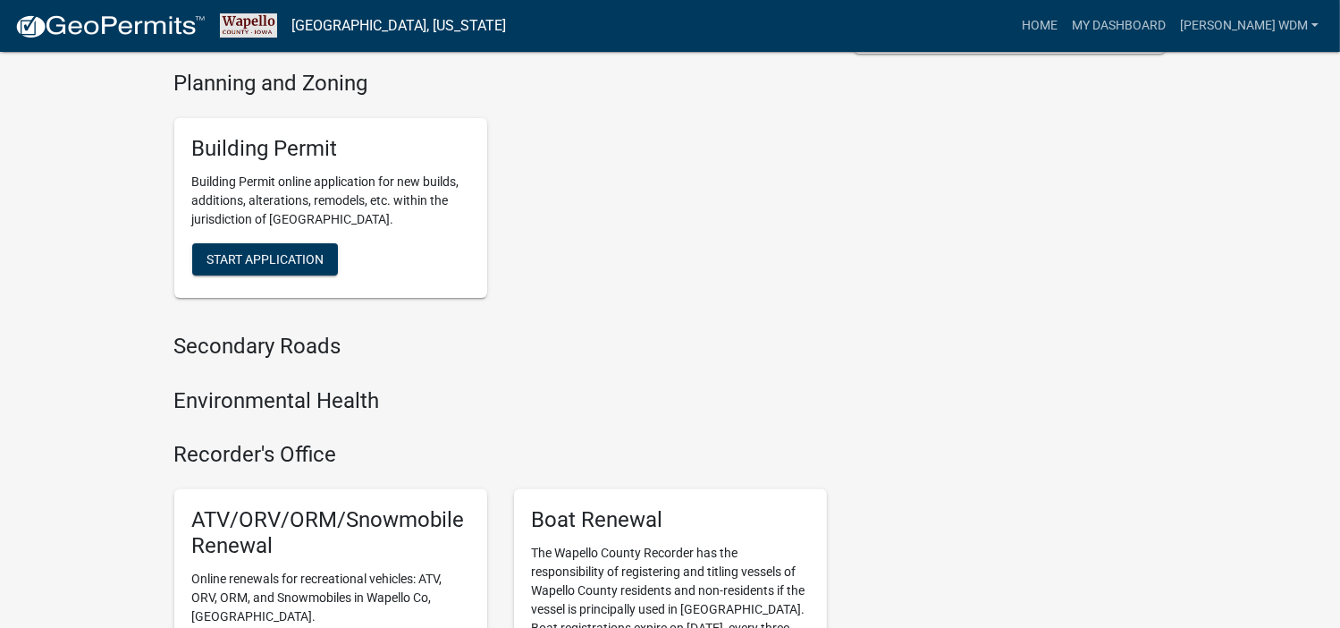
scroll to position [358, 0]
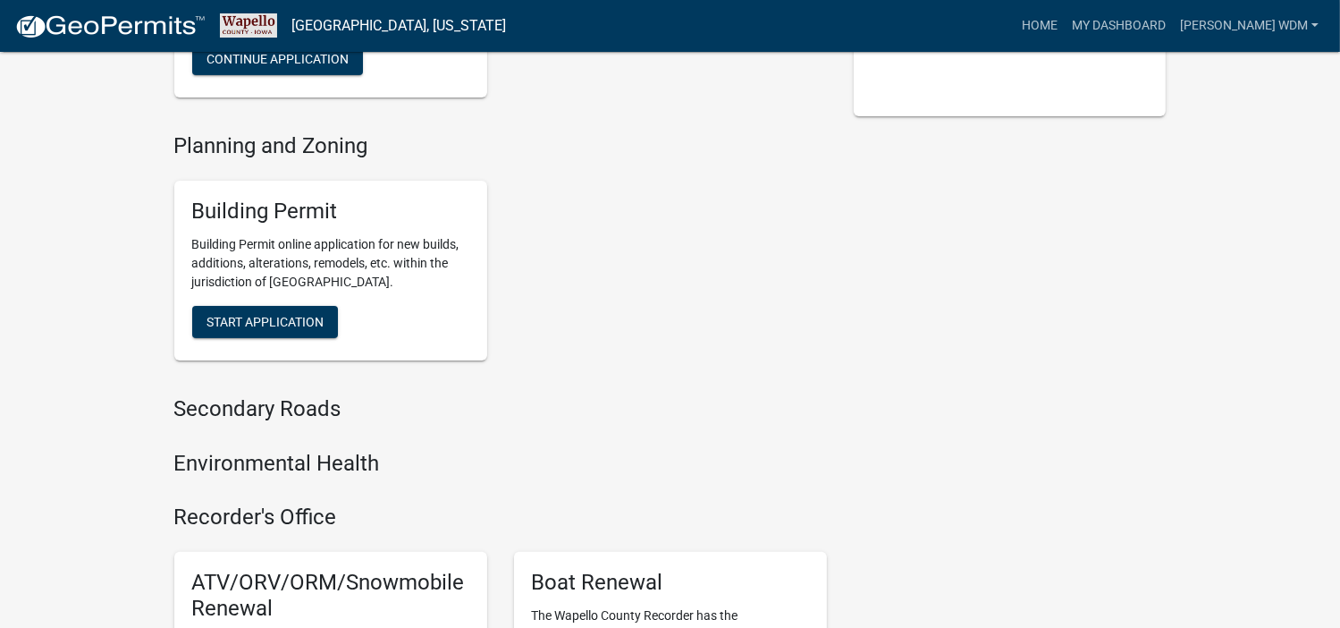
drag, startPoint x: 271, startPoint y: 293, endPoint x: 221, endPoint y: 322, distance: 57.7
click at [219, 323] on div "Building Permit Building Permit online application for new builds, additions, a…" at bounding box center [330, 271] width 313 height 180
click at [239, 314] on span "Start Application" at bounding box center [264, 321] width 117 height 14
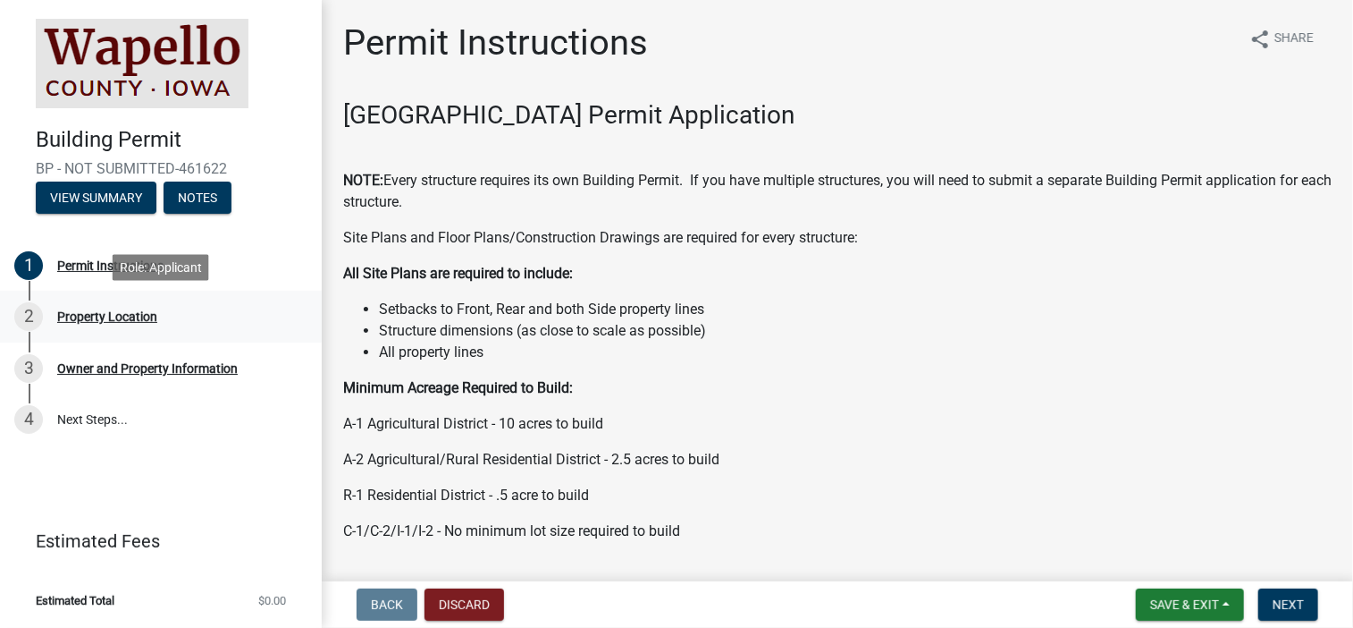
click at [105, 317] on div "Property Location" at bounding box center [107, 316] width 100 height 13
click at [109, 259] on div "Permit Instructions" at bounding box center [110, 265] width 106 height 13
drag, startPoint x: 643, startPoint y: 316, endPoint x: 1069, endPoint y: 392, distance: 433.0
click at [1069, 392] on p "Minimum Acreage Required to Build:" at bounding box center [837, 387] width 989 height 21
click at [104, 204] on button "View Summary" at bounding box center [96, 197] width 121 height 32
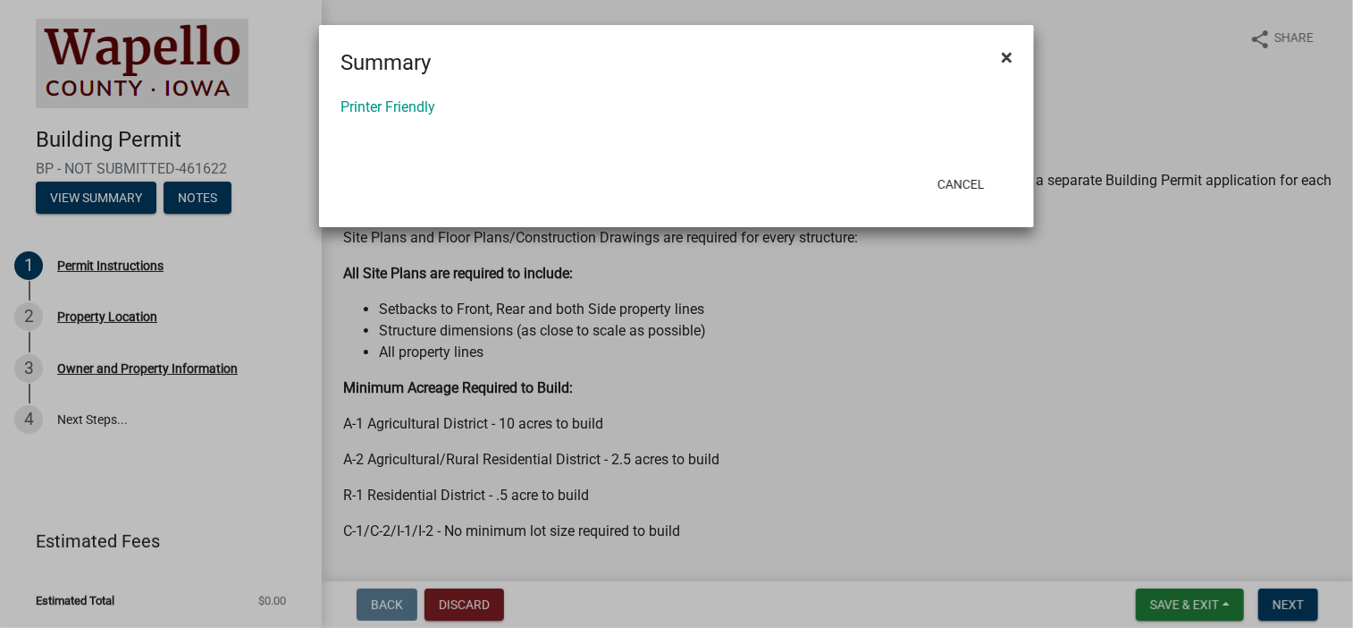
click at [1002, 57] on span "×" at bounding box center [1007, 57] width 12 height 25
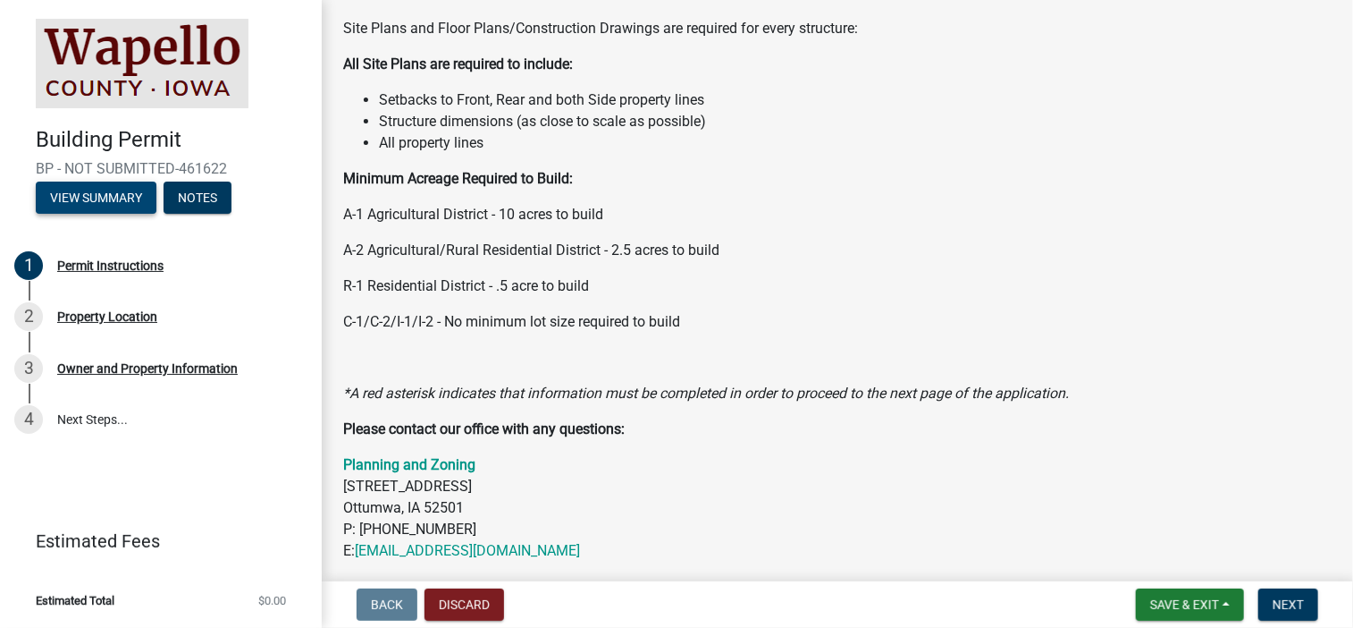
scroll to position [268, 0]
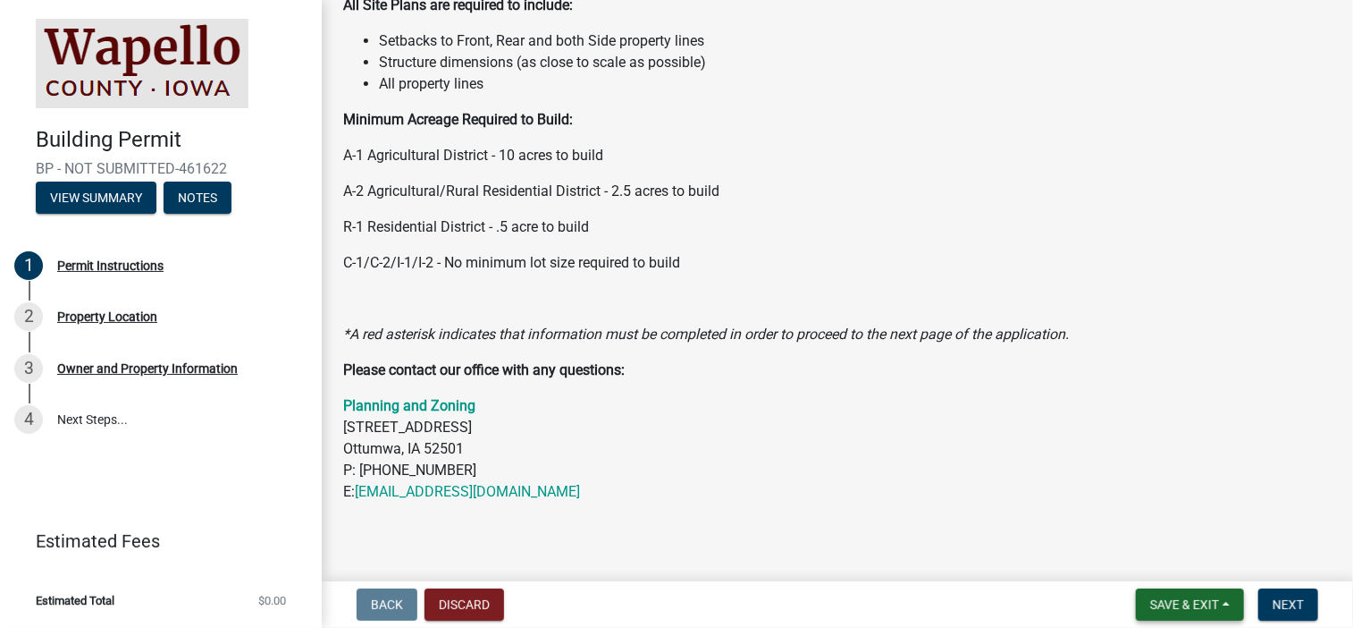
click at [1184, 605] on span "Save & Exit" at bounding box center [1184, 604] width 69 height 14
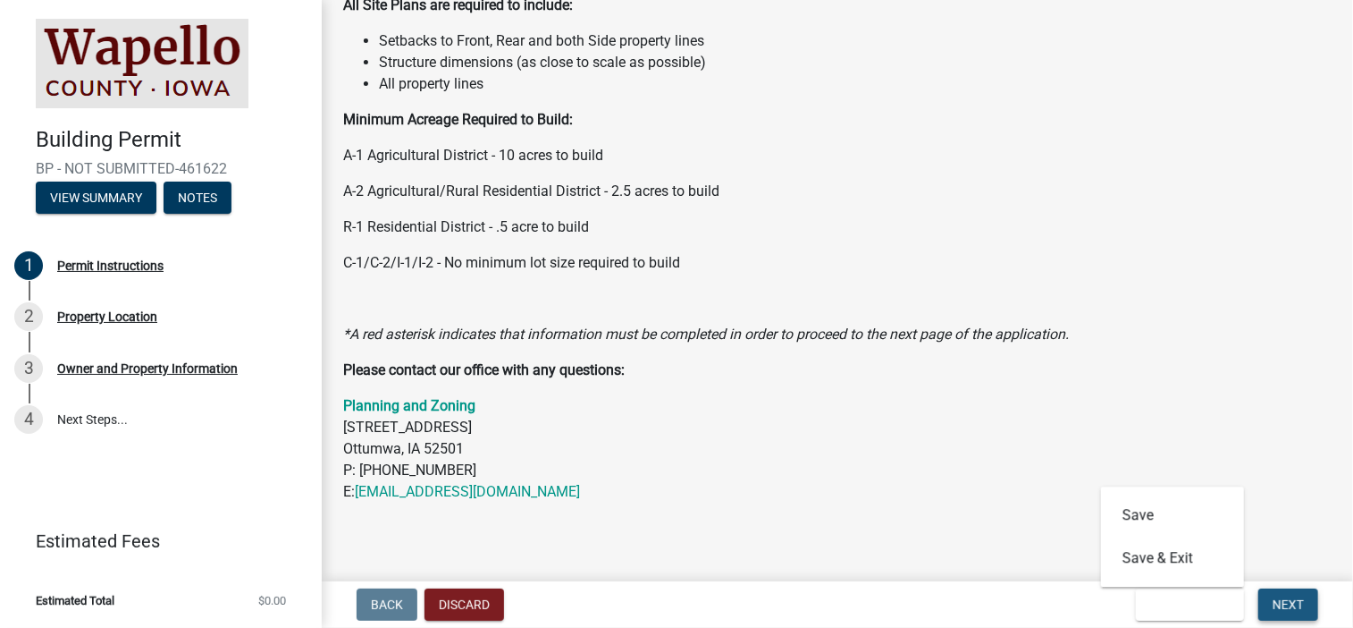
click at [1281, 595] on button "Next" at bounding box center [1289, 604] width 60 height 32
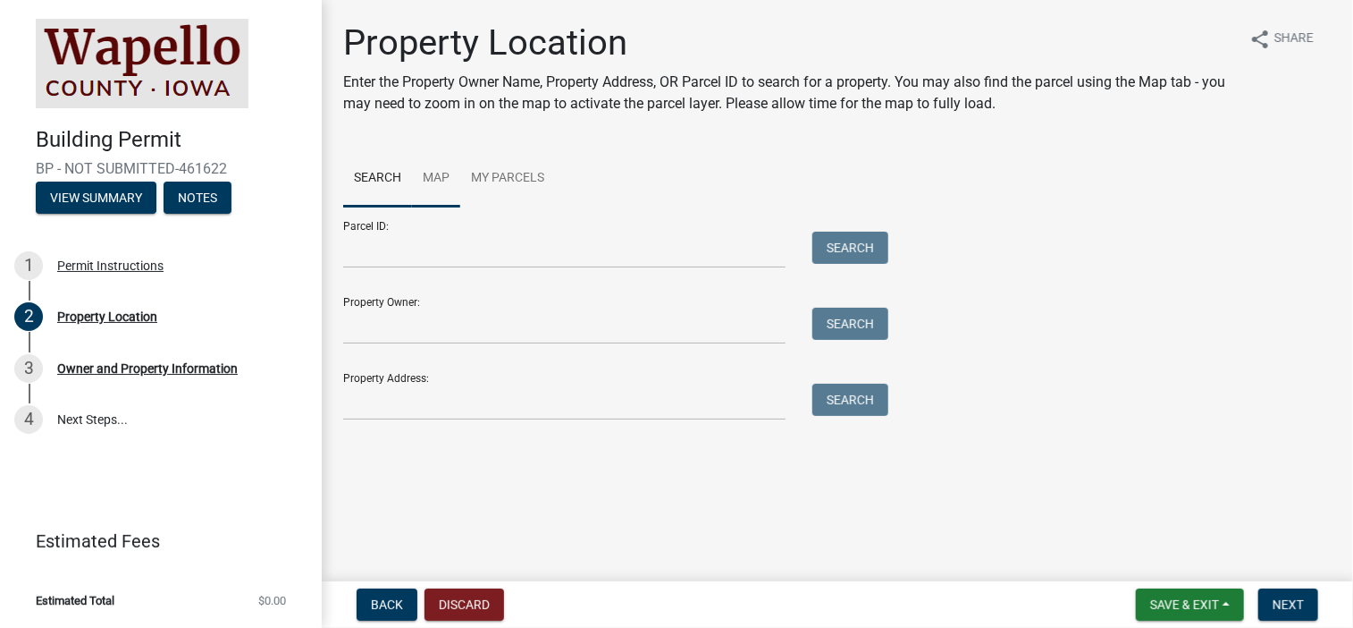
click at [436, 176] on link "Map" at bounding box center [436, 178] width 48 height 57
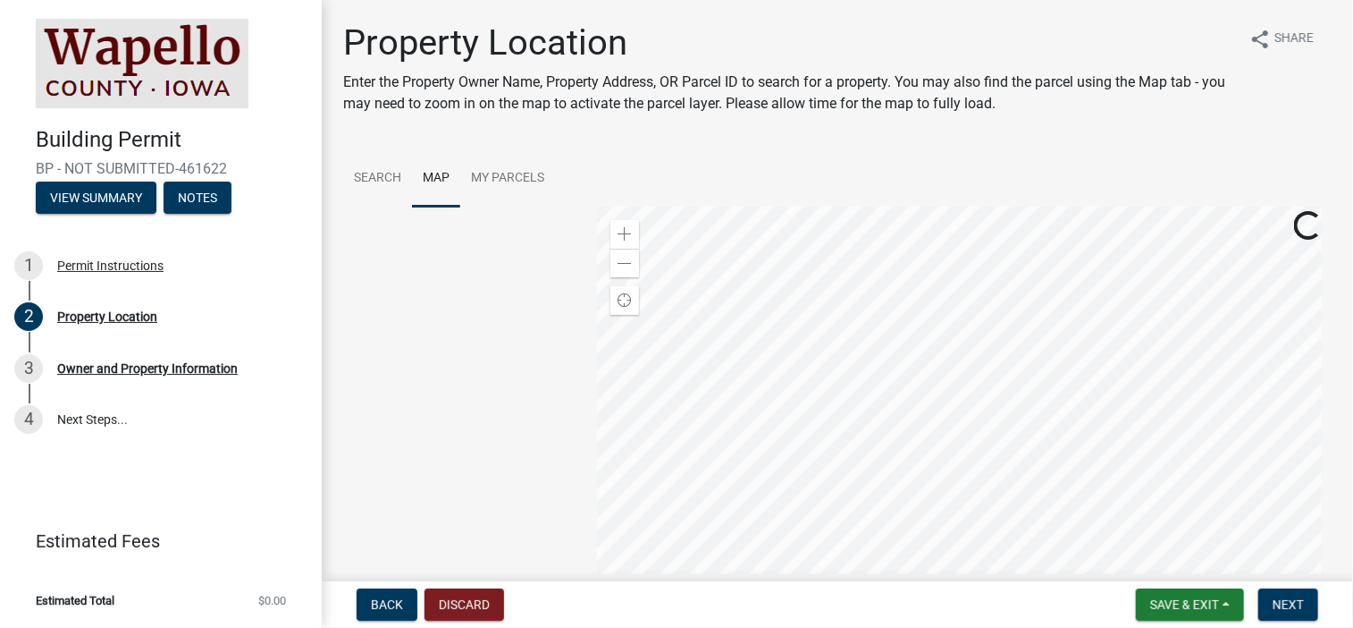
click at [888, 399] on div at bounding box center [964, 429] width 735 height 447
click at [976, 354] on div at bounding box center [964, 429] width 735 height 447
click at [965, 342] on div at bounding box center [964, 429] width 735 height 447
click at [939, 329] on div at bounding box center [964, 429] width 735 height 447
click at [929, 324] on div at bounding box center [964, 429] width 735 height 447
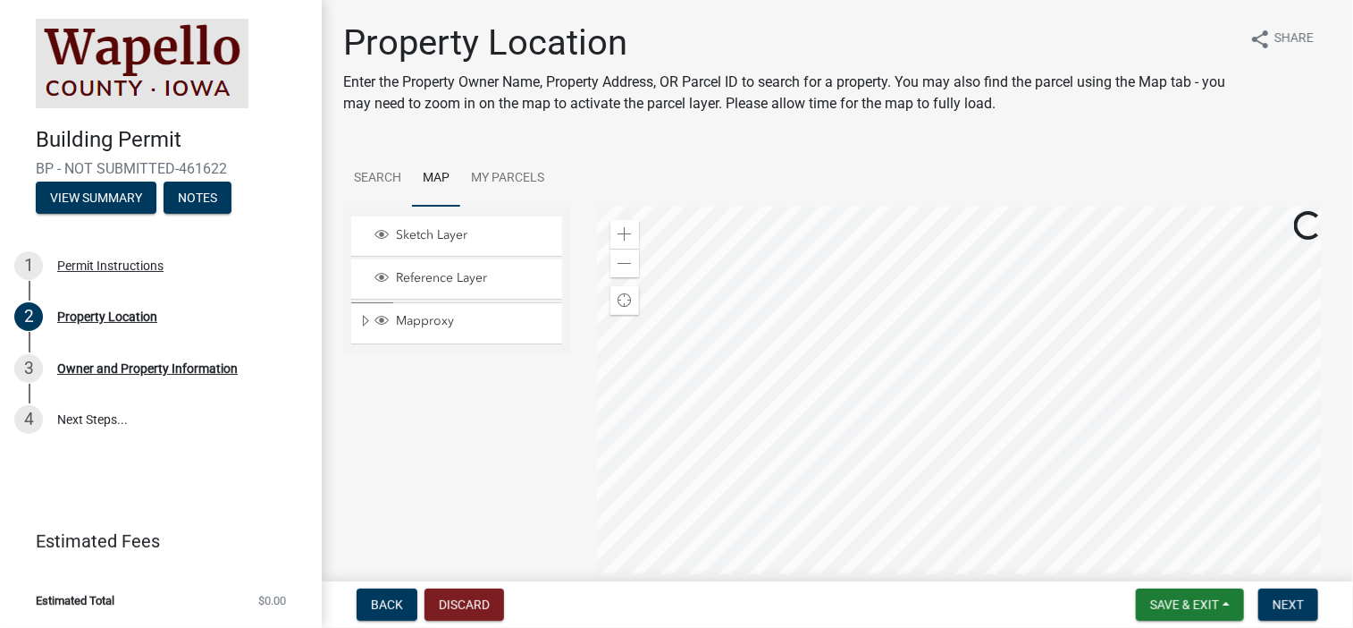
click at [929, 324] on div at bounding box center [964, 429] width 735 height 447
click at [961, 409] on div at bounding box center [964, 429] width 735 height 447
click at [1301, 602] on span "Next" at bounding box center [1288, 604] width 31 height 14
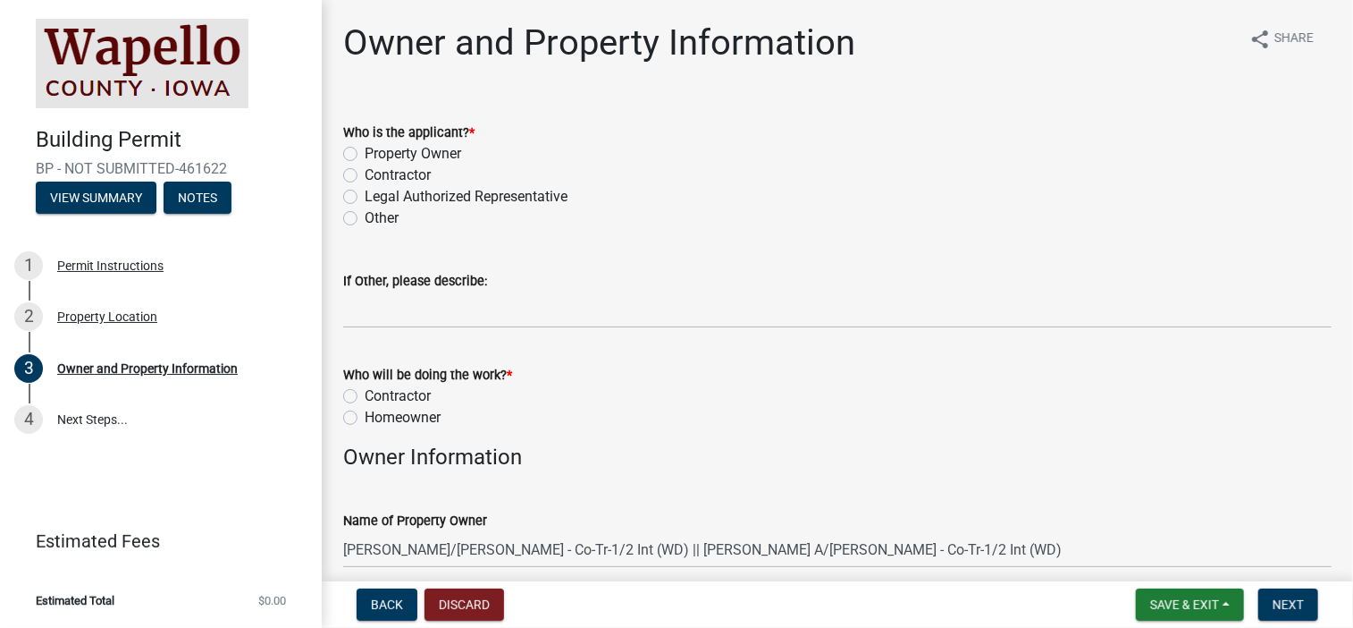
click at [365, 395] on label "Contractor" at bounding box center [398, 395] width 66 height 21
click at [365, 395] on input "Contractor" at bounding box center [371, 391] width 12 height 12
radio input "true"
click at [365, 177] on label "Contractor" at bounding box center [398, 174] width 66 height 21
click at [365, 176] on input "Contractor" at bounding box center [371, 170] width 12 height 12
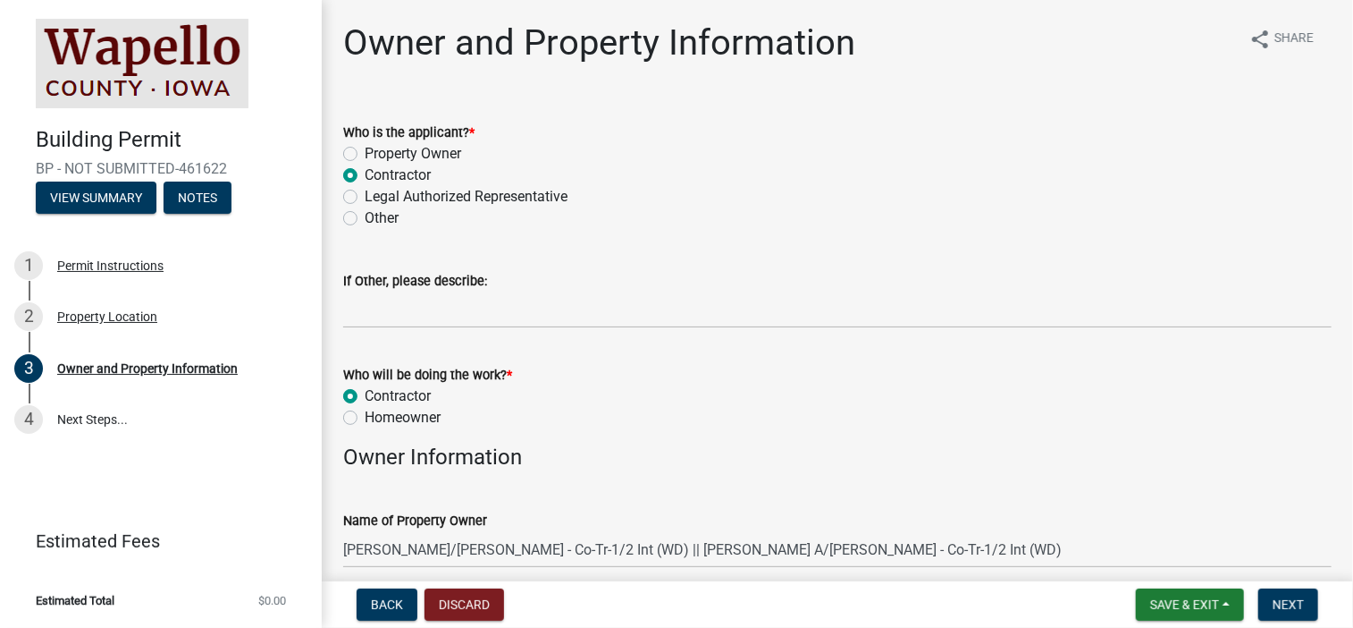
radio input "true"
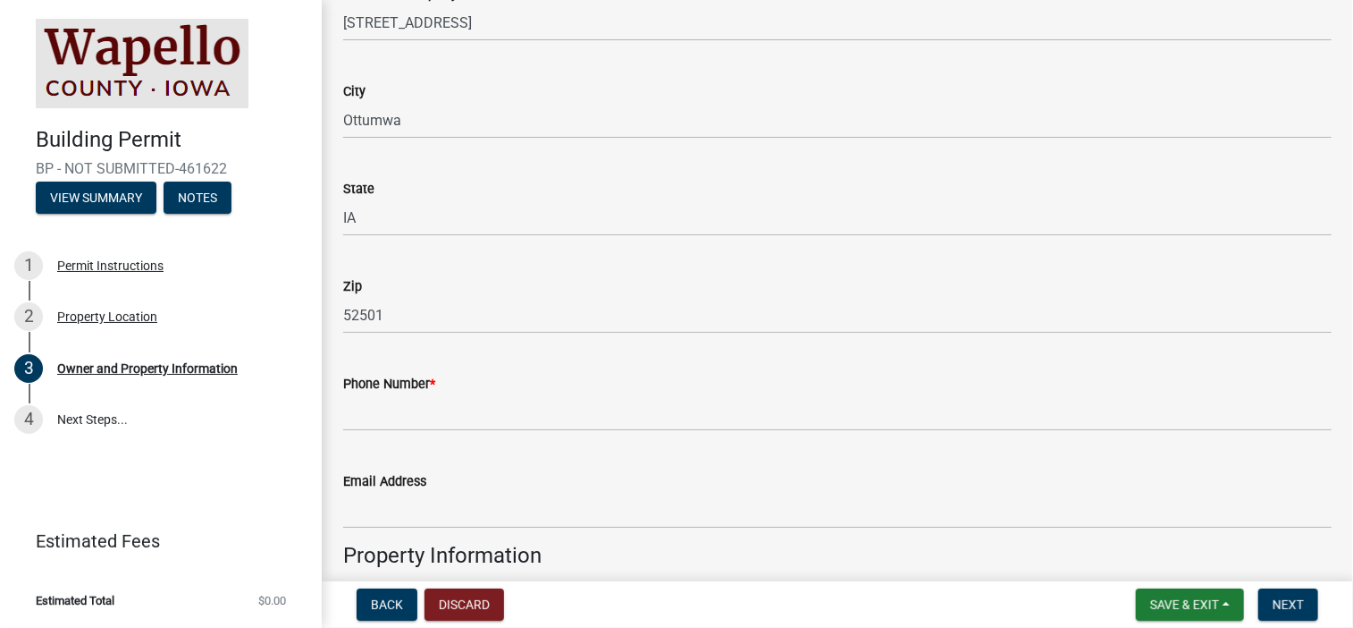
scroll to position [626, 0]
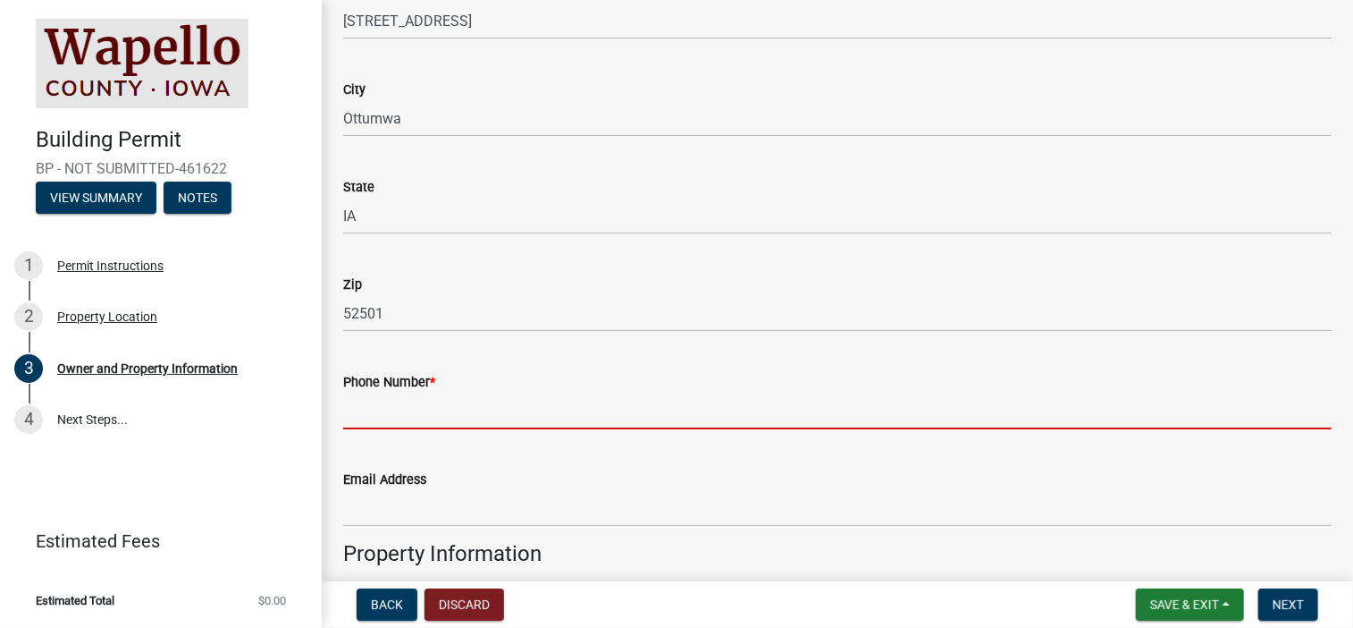
click at [450, 403] on input "Phone Number *" at bounding box center [837, 410] width 989 height 37
click at [427, 413] on input "Phone Number *" at bounding box center [837, 410] width 989 height 37
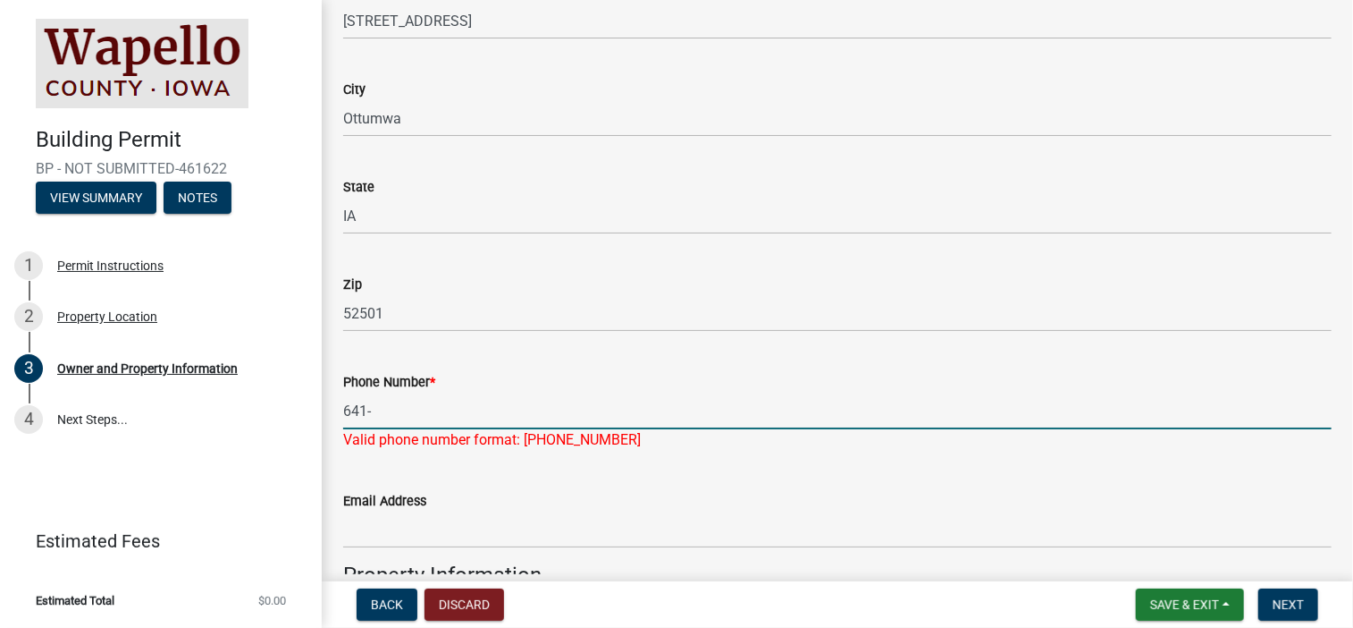
drag, startPoint x: 429, startPoint y: 409, endPoint x: 420, endPoint y: 409, distance: 9.0
click at [422, 409] on input "641-" at bounding box center [837, 410] width 989 height 37
type input "[PHONE_NUMBER]"
click at [534, 484] on div "Email Address" at bounding box center [837, 506] width 989 height 83
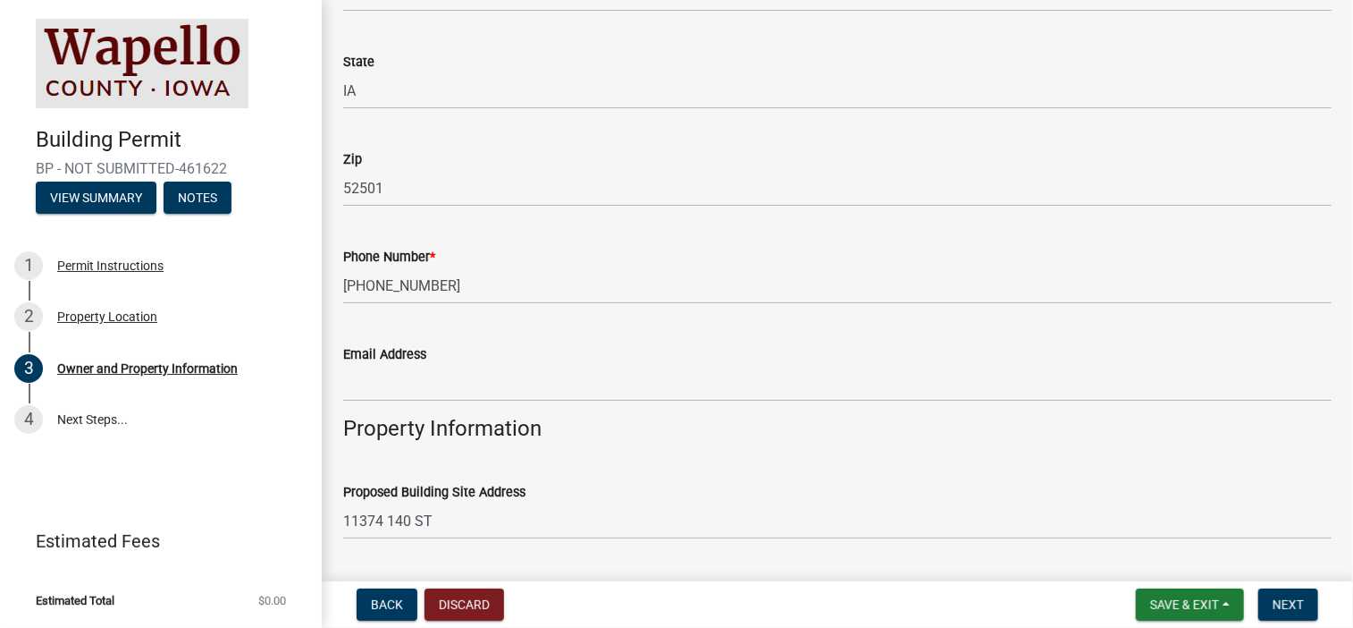
scroll to position [805, 0]
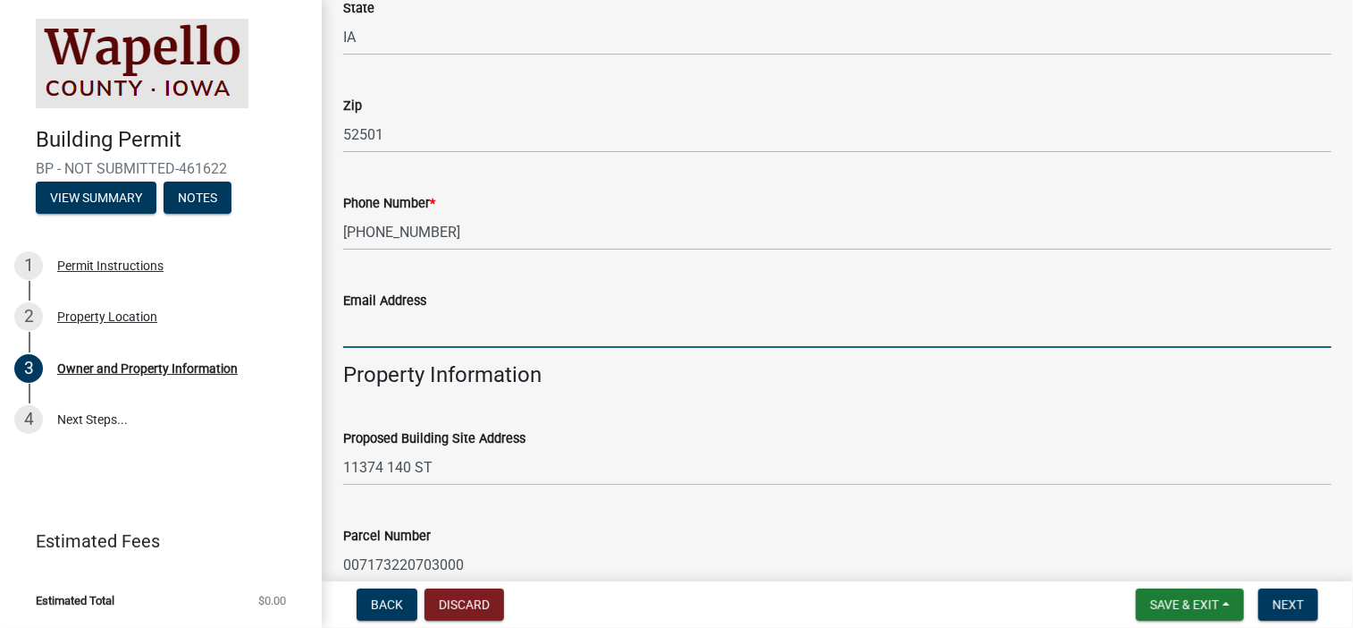
click at [480, 329] on input "Email Address" at bounding box center [837, 329] width 989 height 37
type input "[PERSON_NAME][EMAIL_ADDRESS][PERSON_NAME][DOMAIN_NAME]"
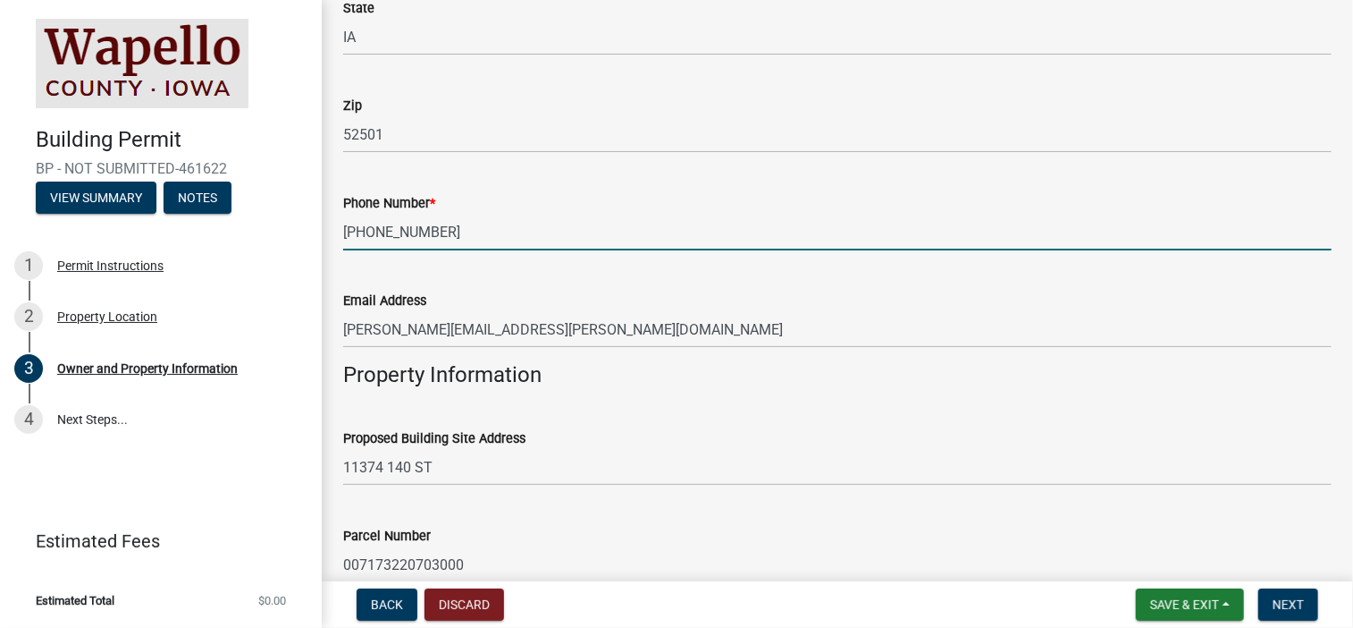
drag, startPoint x: 437, startPoint y: 232, endPoint x: 325, endPoint y: 243, distance: 112.3
click at [325, 242] on div "Owner and Property Information share Share Who is the applicant? * Property Own…" at bounding box center [838, 189] width 1032 height 1945
type input "[PHONE_NUMBER]"
click at [563, 280] on div "Email Address [PERSON_NAME][EMAIL_ADDRESS][PERSON_NAME][DOMAIN_NAME]" at bounding box center [837, 306] width 989 height 83
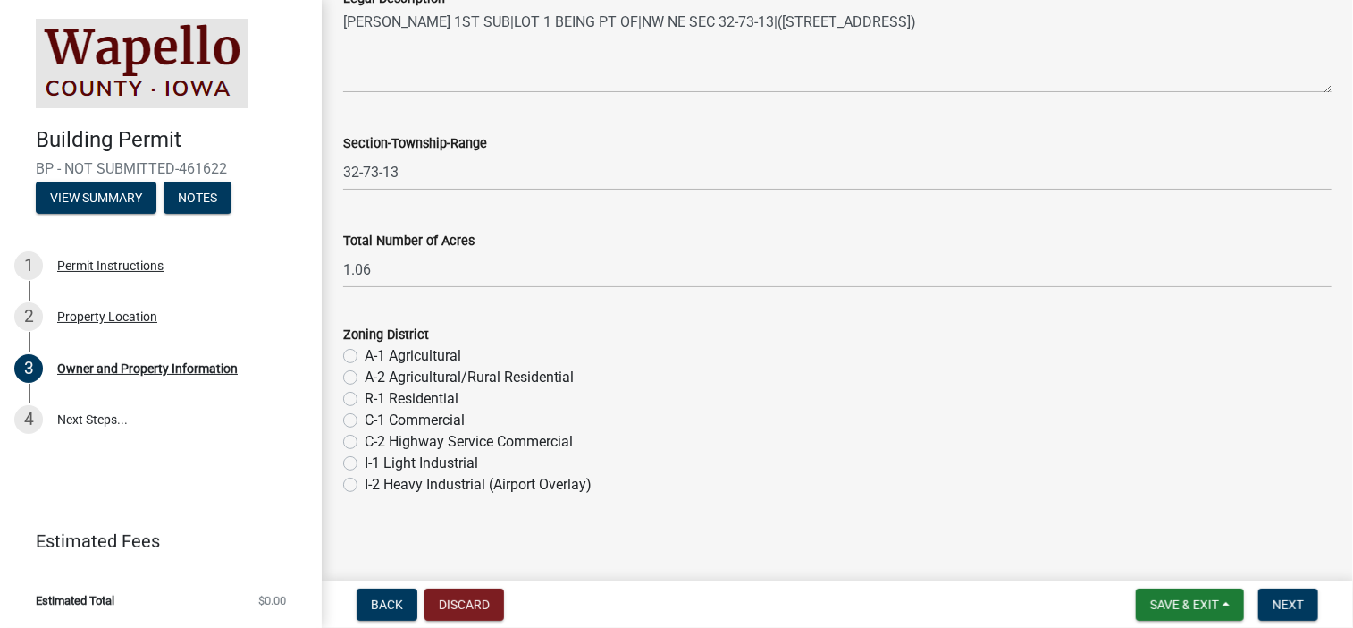
scroll to position [1445, 0]
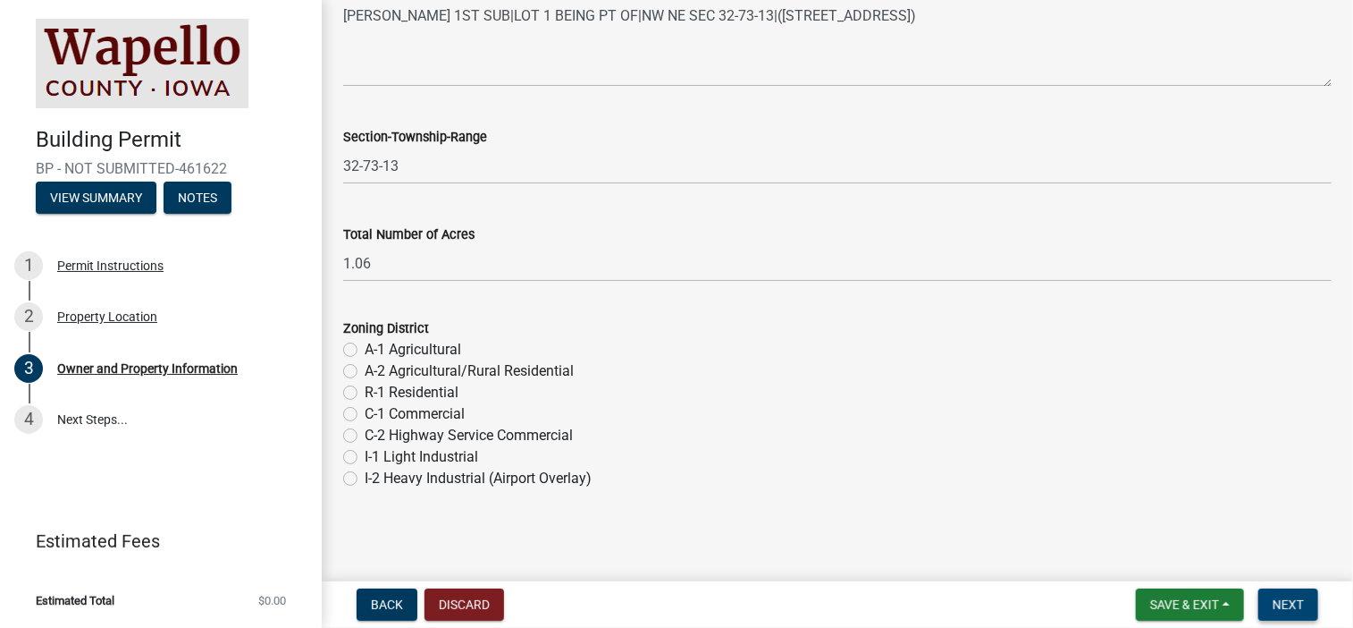
click at [1287, 605] on span "Next" at bounding box center [1288, 604] width 31 height 14
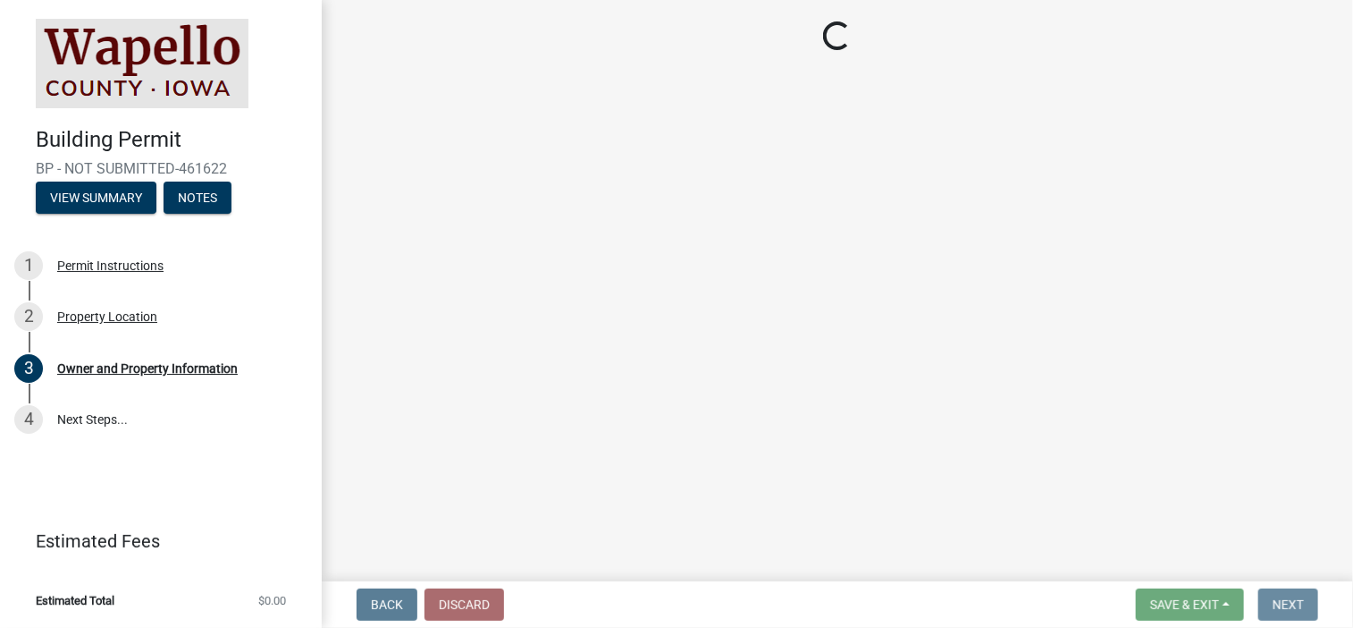
scroll to position [0, 0]
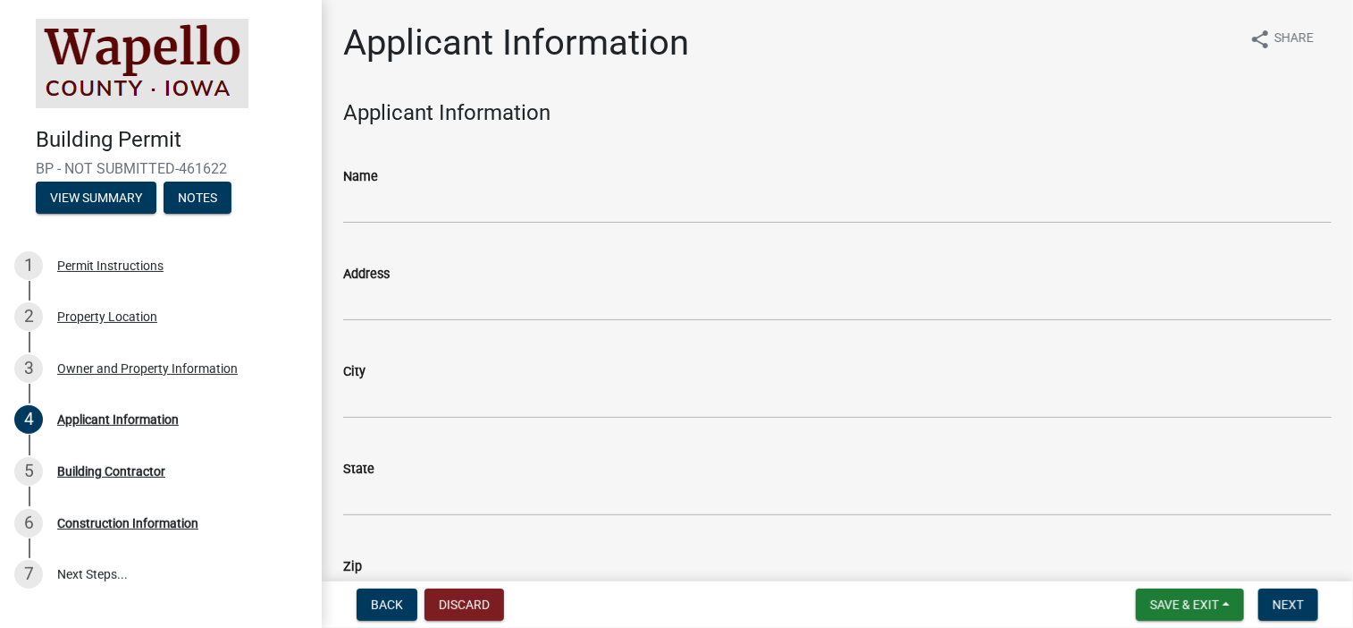
click at [485, 178] on div "Name" at bounding box center [837, 175] width 989 height 21
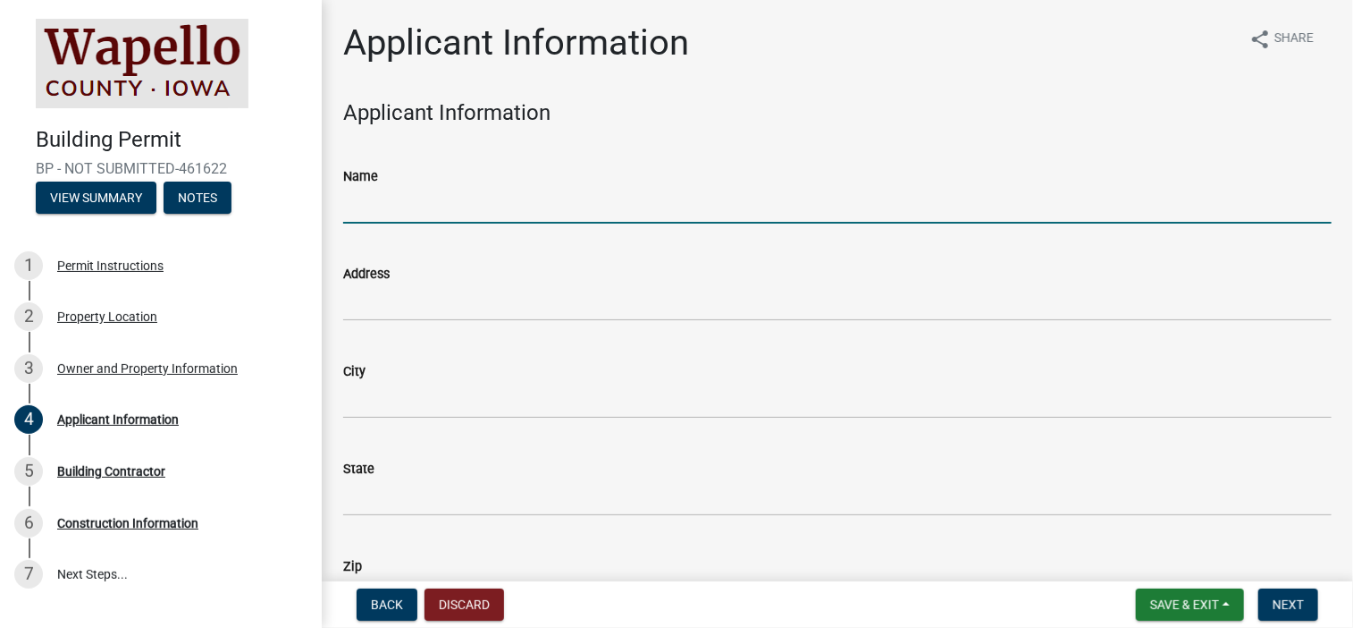
click at [357, 202] on input "Name" at bounding box center [837, 205] width 989 height 37
type input "[PERSON_NAME]"
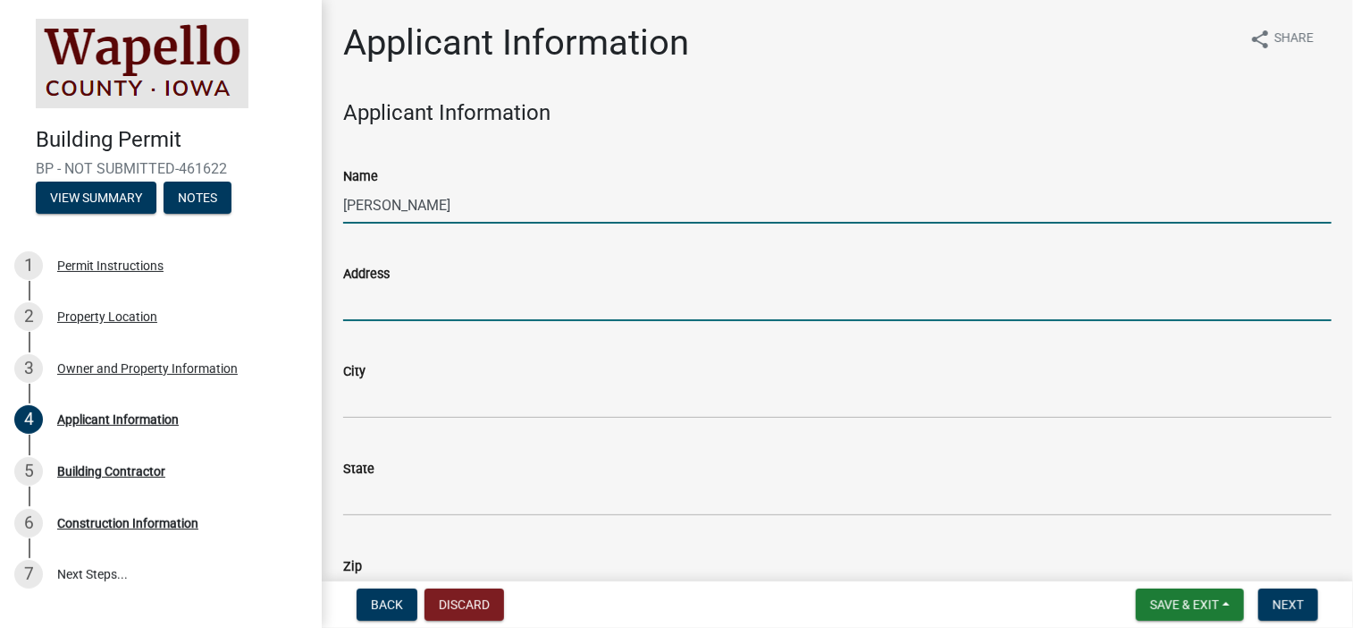
type input "[STREET_ADDRESS]"
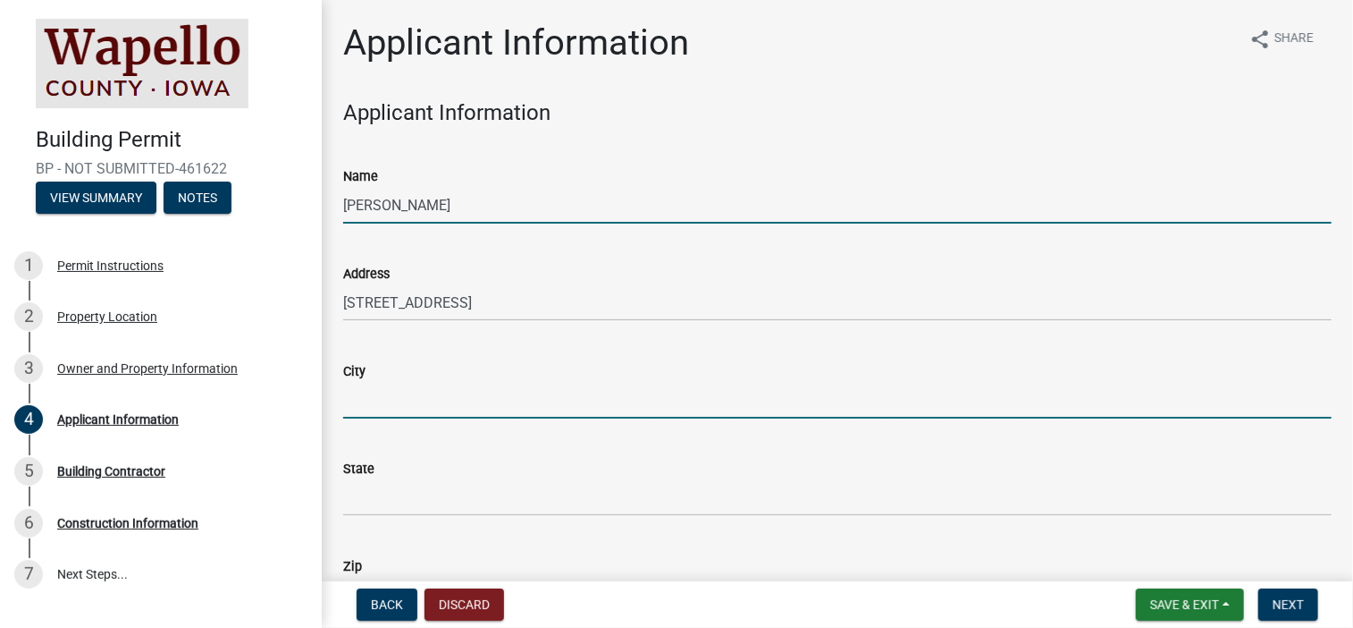
type input "Chariton"
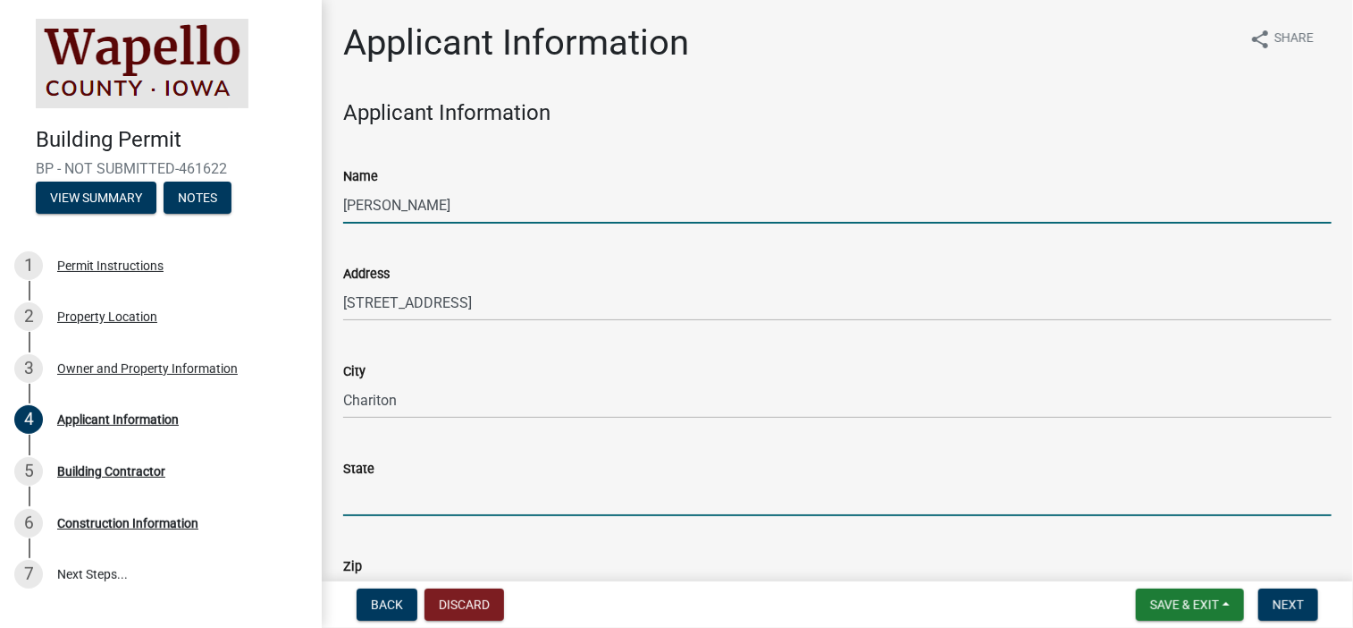
type input "IA"
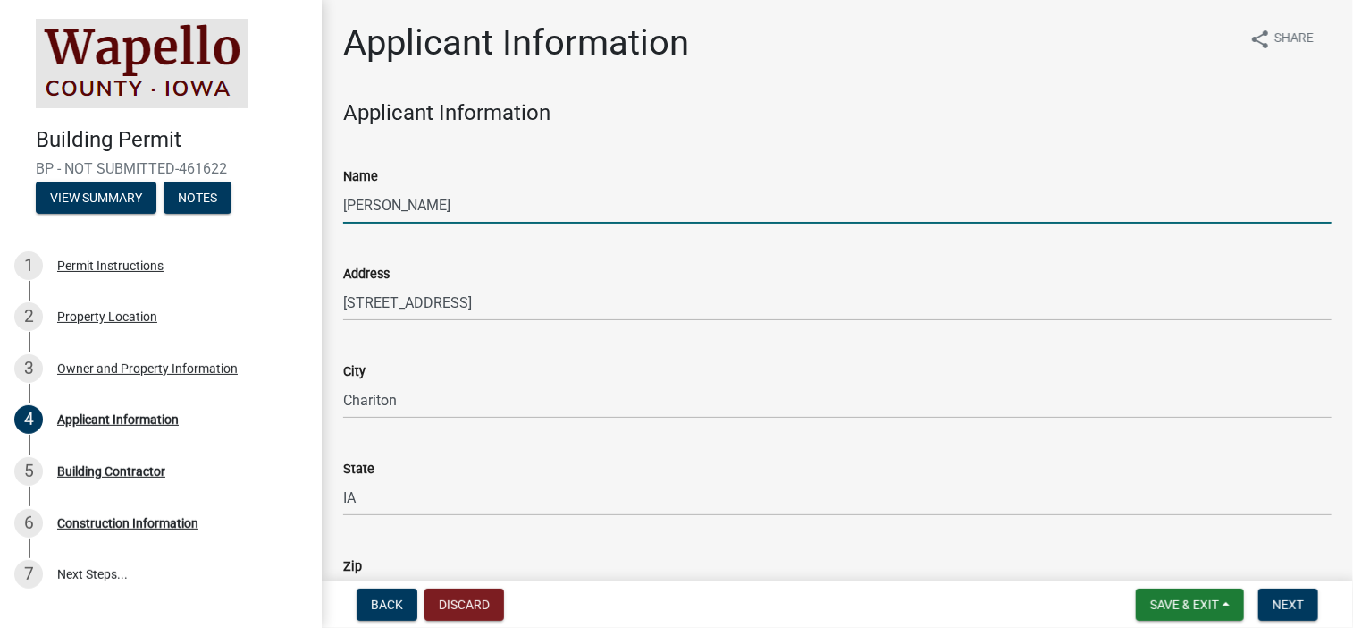
type input "52571"
type input "6418956660"
type input "[PERSON_NAME][EMAIL_ADDRESS][PERSON_NAME][DOMAIN_NAME]"
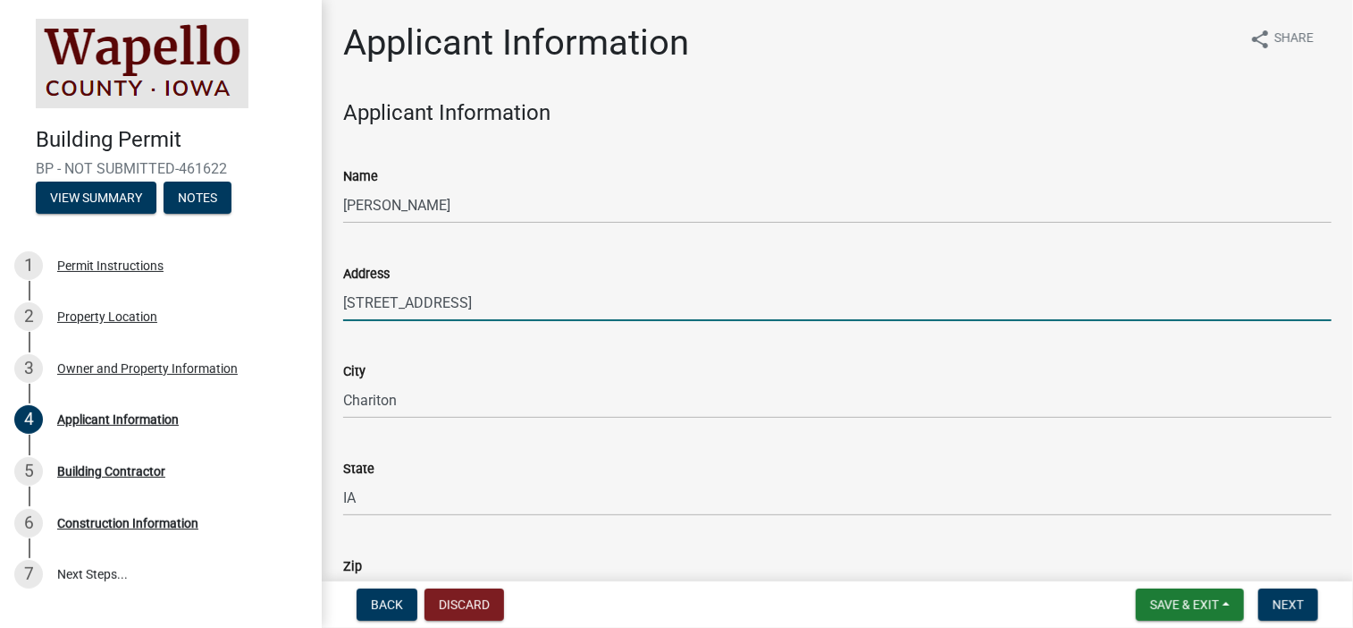
drag, startPoint x: 472, startPoint y: 299, endPoint x: 312, endPoint y: 310, distance: 160.4
click at [312, 310] on div "Building Permit BP - NOT SUBMITTED-461622 View Summary Notes 1 Permit Instructi…" at bounding box center [676, 314] width 1353 height 628
type input "1817 Industrial Cir"
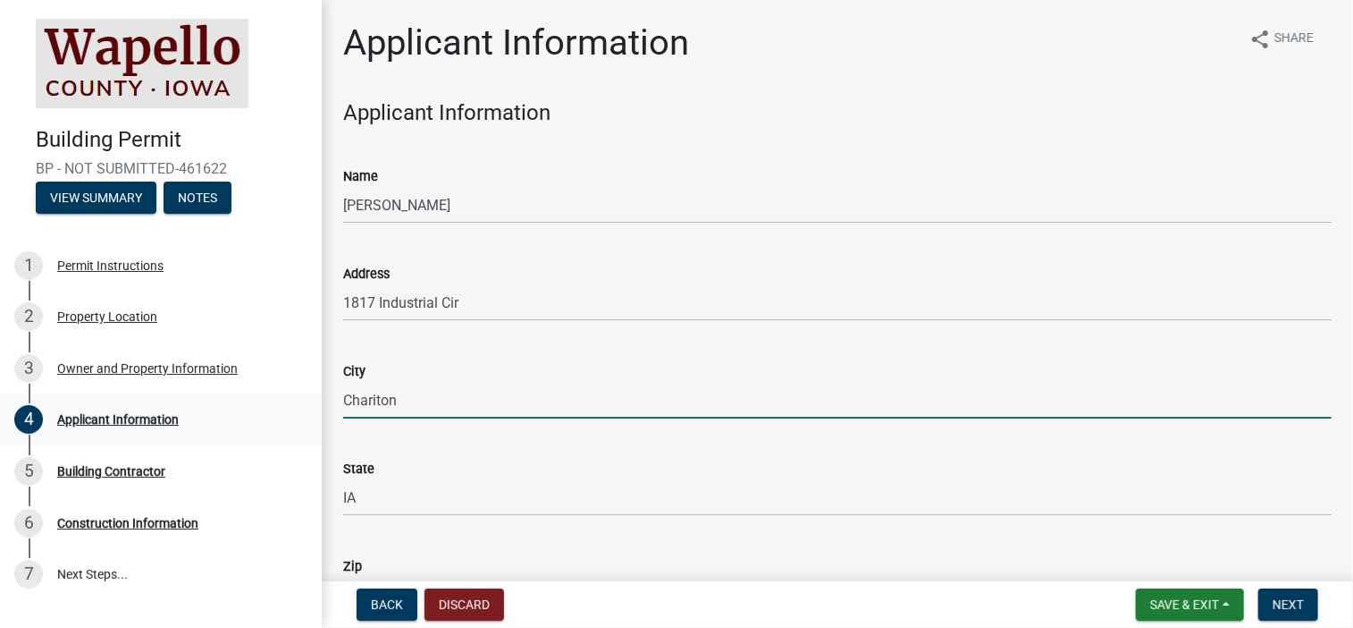
drag, startPoint x: 334, startPoint y: 403, endPoint x: 268, endPoint y: 412, distance: 66.8
click at [279, 409] on div "Building Permit BP - NOT SUBMITTED-461622 View Summary Notes 1 Permit Instructi…" at bounding box center [676, 314] width 1353 height 628
type input "[GEOGRAPHIC_DATA]"
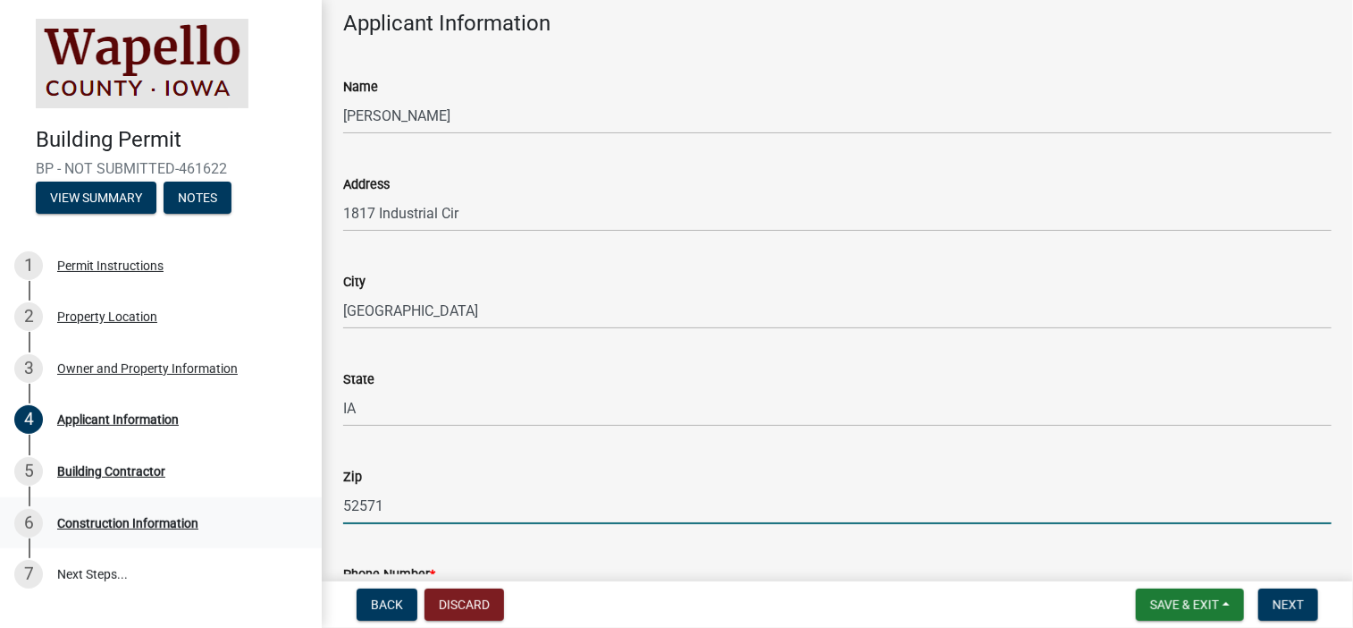
drag, startPoint x: 406, startPoint y: 512, endPoint x: 293, endPoint y: 513, distance: 112.6
click at [293, 513] on div "Building Permit BP - NOT SUBMITTED-461622 View Summary Notes 1 Permit Instructi…" at bounding box center [676, 314] width 1353 height 628
type input "50265"
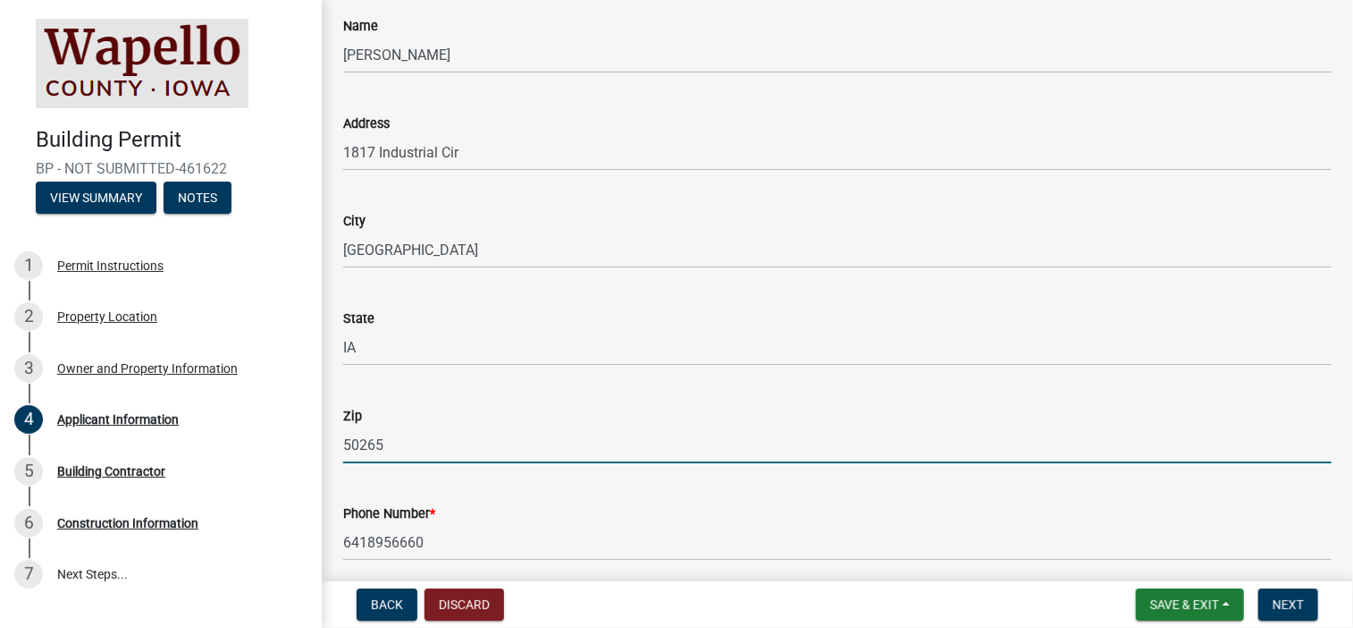
scroll to position [317, 0]
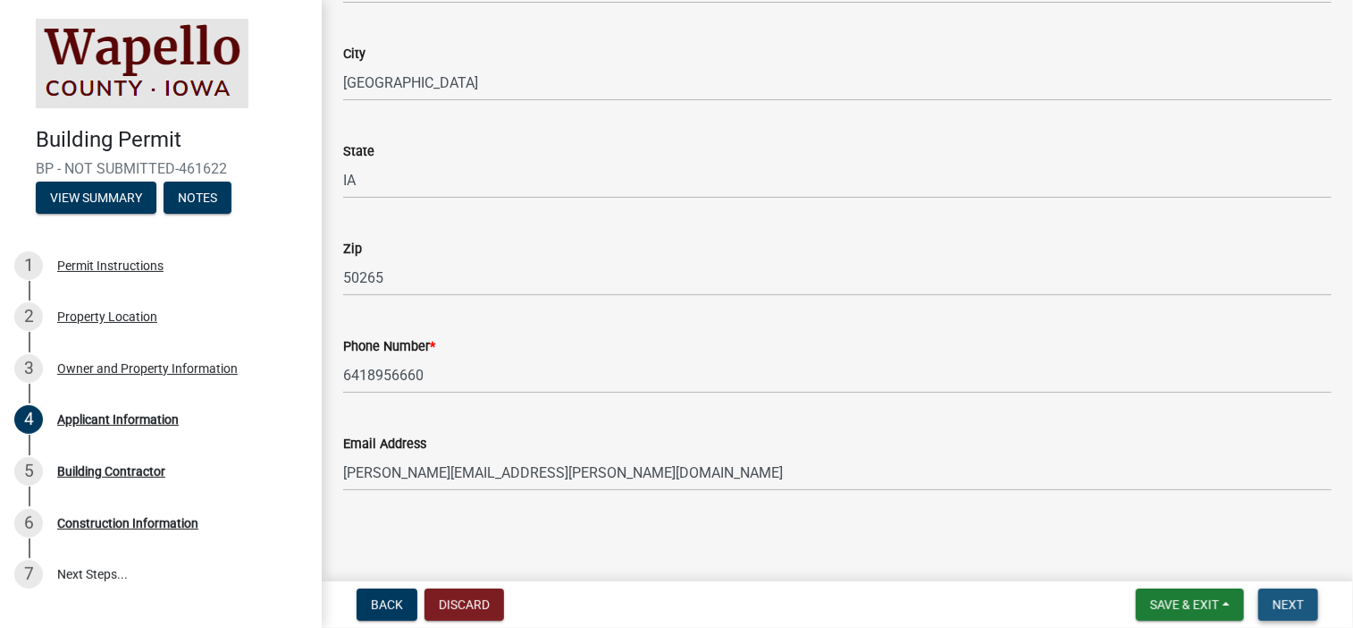
click at [1284, 598] on span "Next" at bounding box center [1288, 604] width 31 height 14
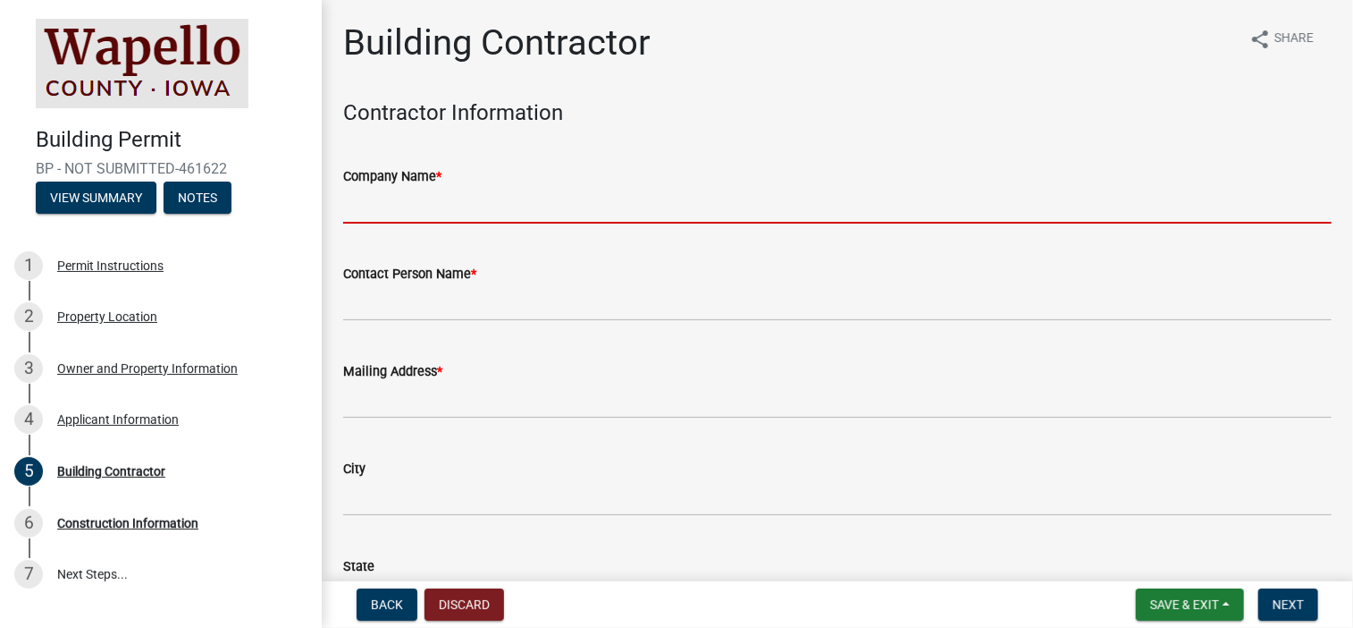
click at [426, 202] on input "Company Name *" at bounding box center [837, 205] width 989 height 37
type input "[PERSON_NAME] Buildings"
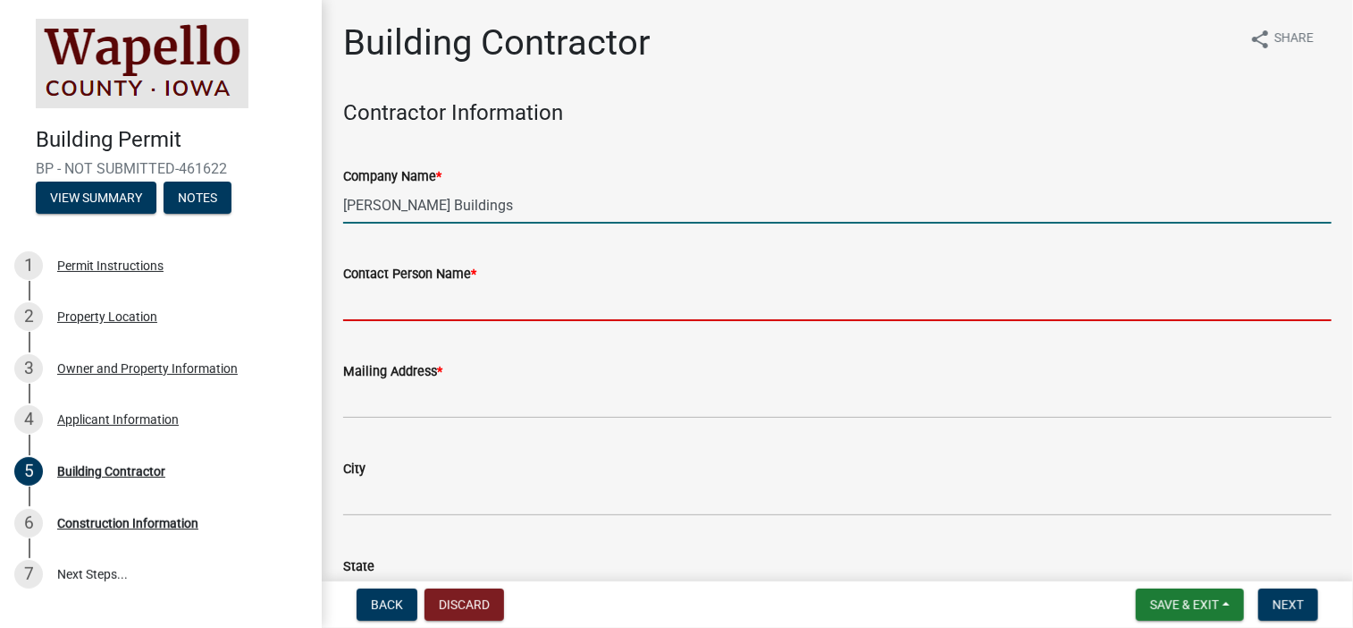
type input "[PERSON_NAME]"
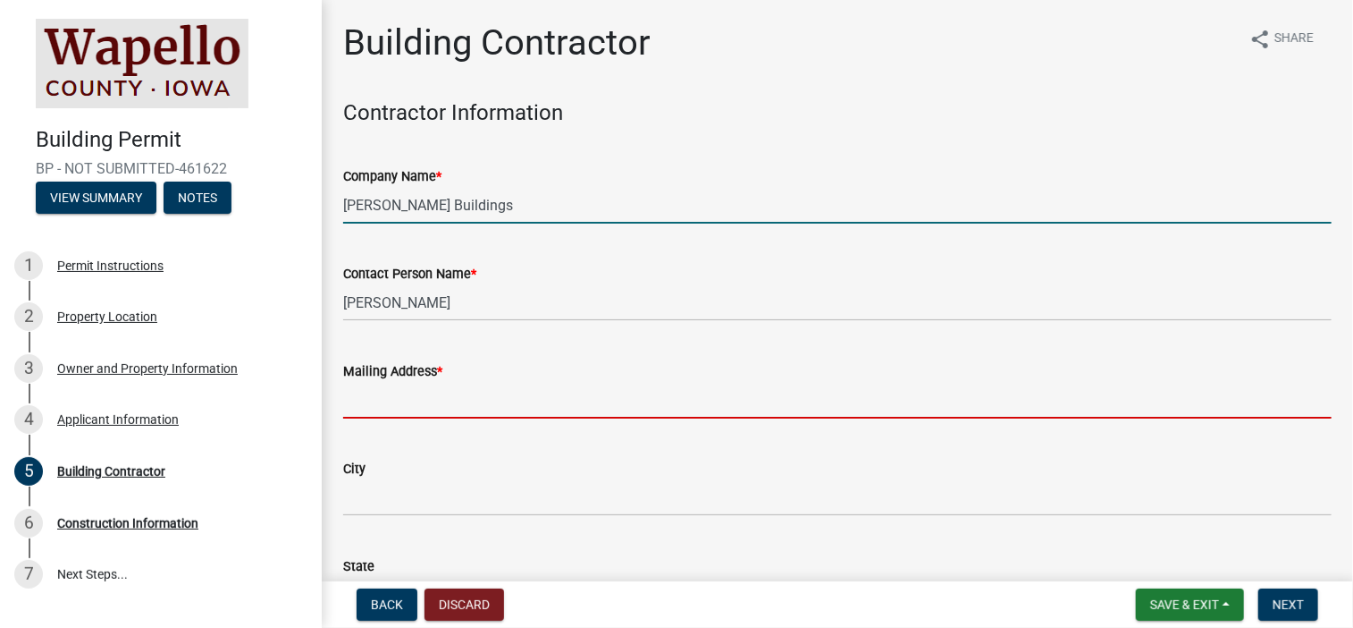
type input "[STREET_ADDRESS]"
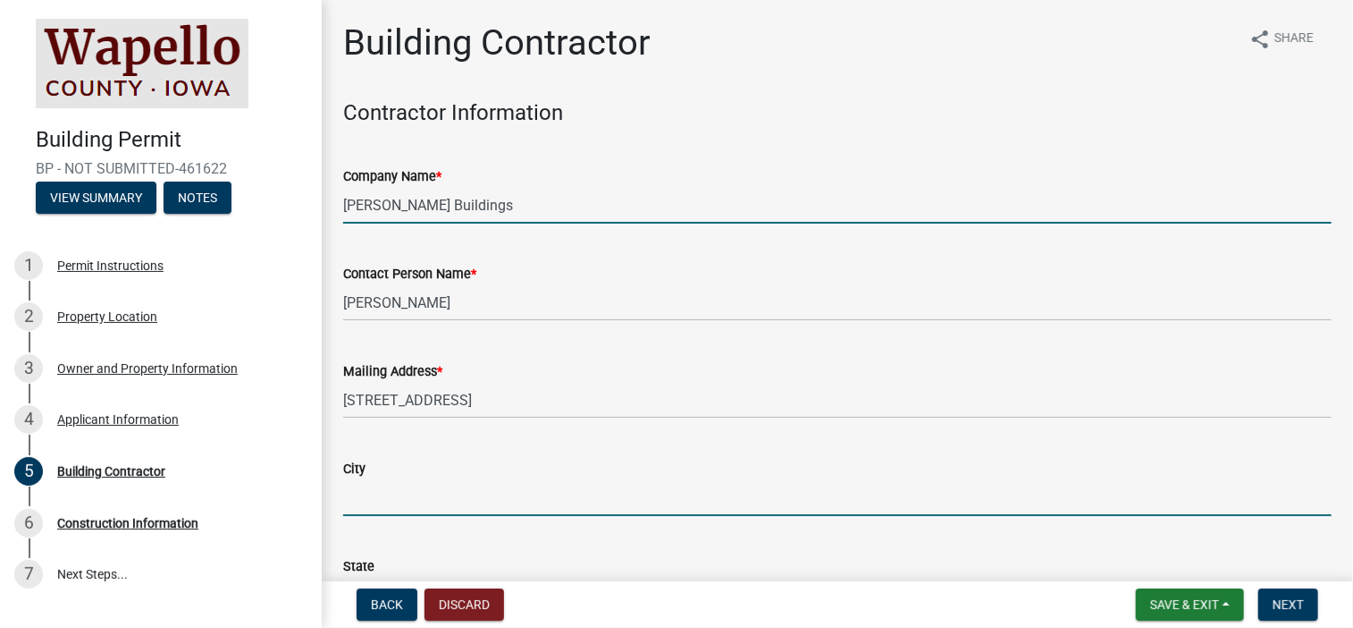
type input "Chariton"
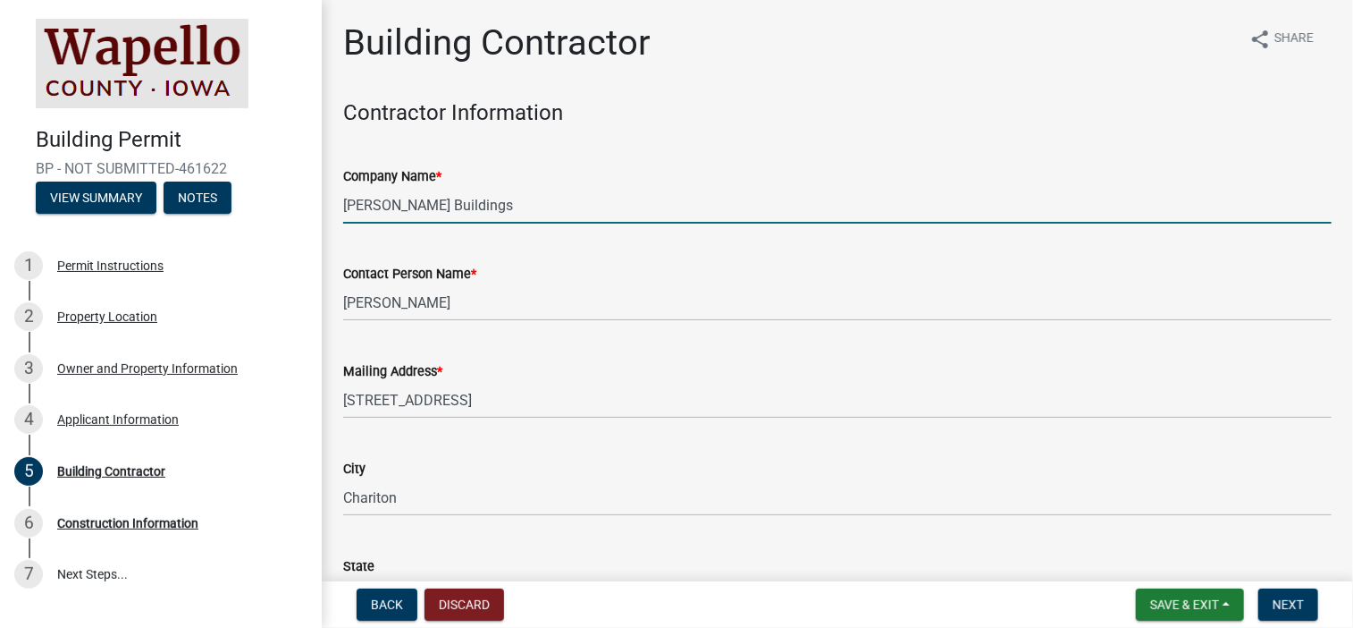
type input "IA"
type input "52571"
type input "6418956660"
type input "[PERSON_NAME][EMAIL_ADDRESS][PERSON_NAME][DOMAIN_NAME]"
type input "[PERSON_NAME]"
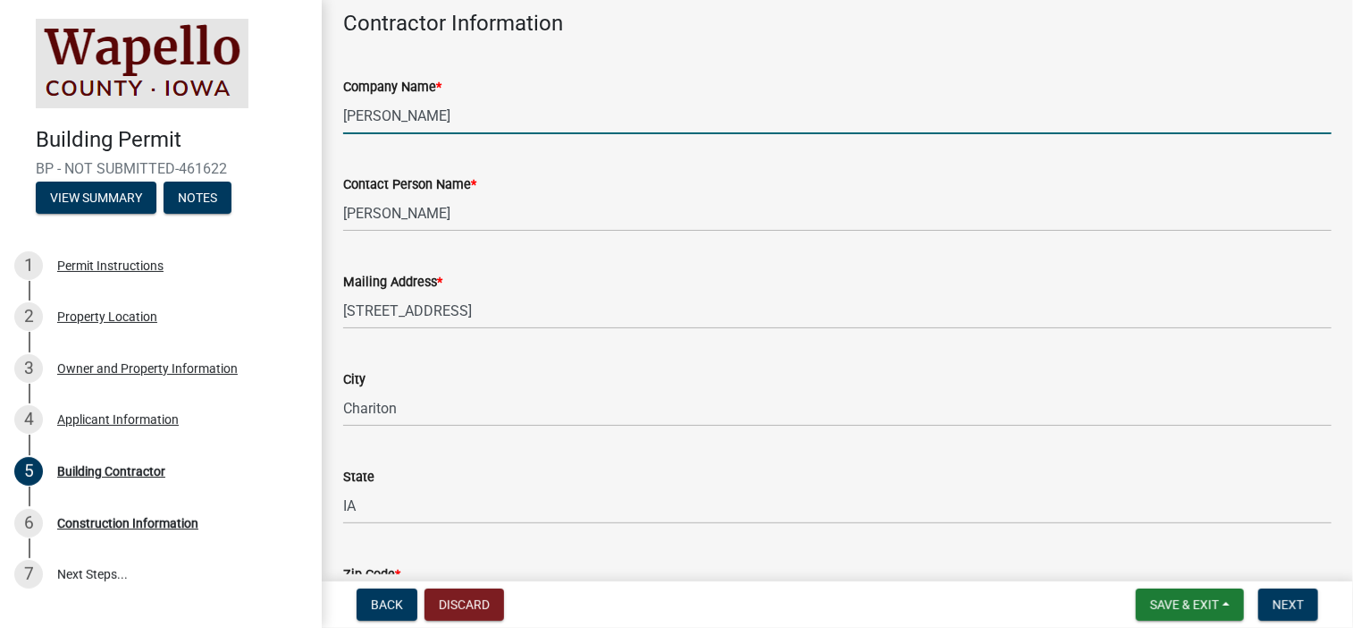
scroll to position [179, 0]
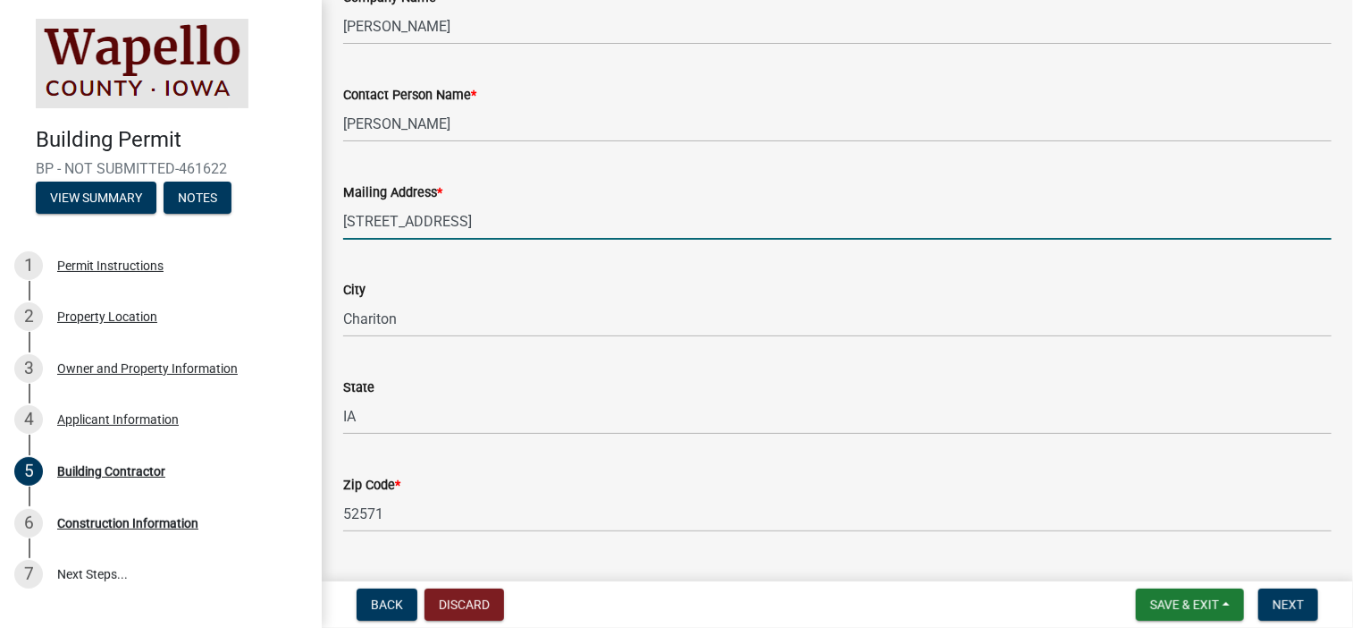
drag, startPoint x: 478, startPoint y: 223, endPoint x: 233, endPoint y: 223, distance: 244.9
click at [235, 223] on div "Building Permit BP - NOT SUBMITTED-461622 View Summary Notes 1 Permit Instructi…" at bounding box center [676, 314] width 1353 height 628
type input "1817 Industrial Cir"
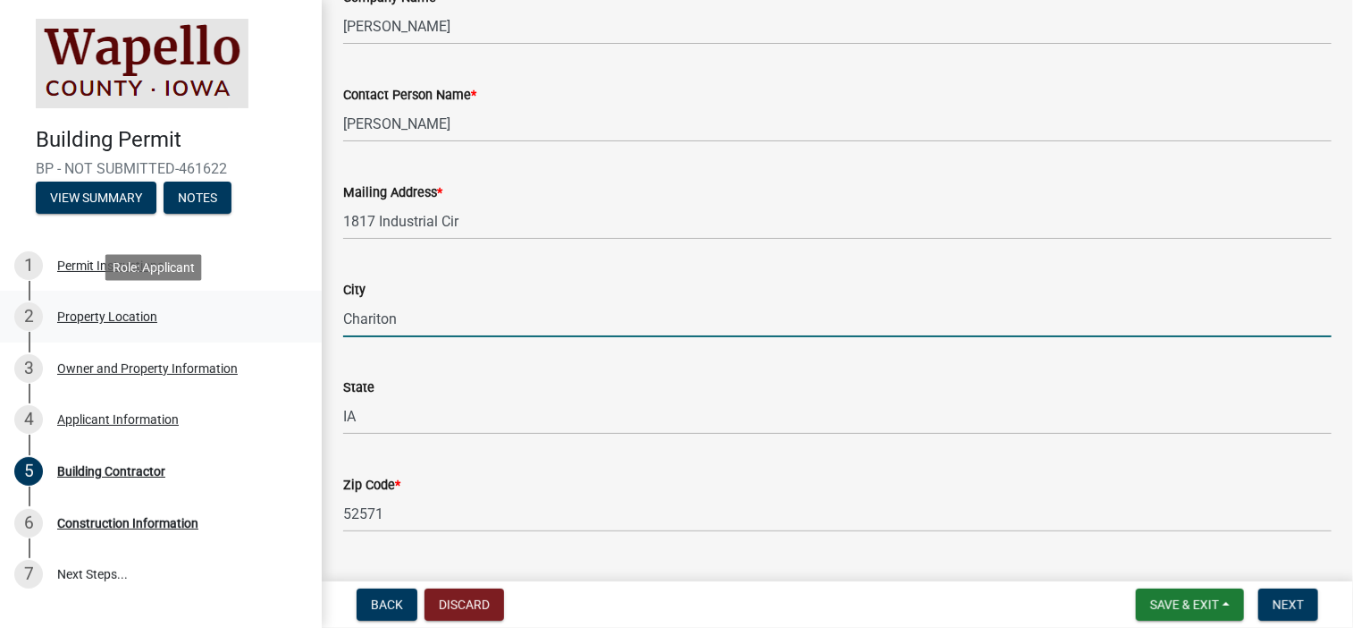
drag, startPoint x: 233, startPoint y: 335, endPoint x: 192, endPoint y: 337, distance: 41.2
click at [192, 337] on div "Building Permit BP - NOT SUBMITTED-461622 View Summary Notes 1 Permit Instructi…" at bounding box center [676, 314] width 1353 height 628
type input "[GEOGRAPHIC_DATA]"
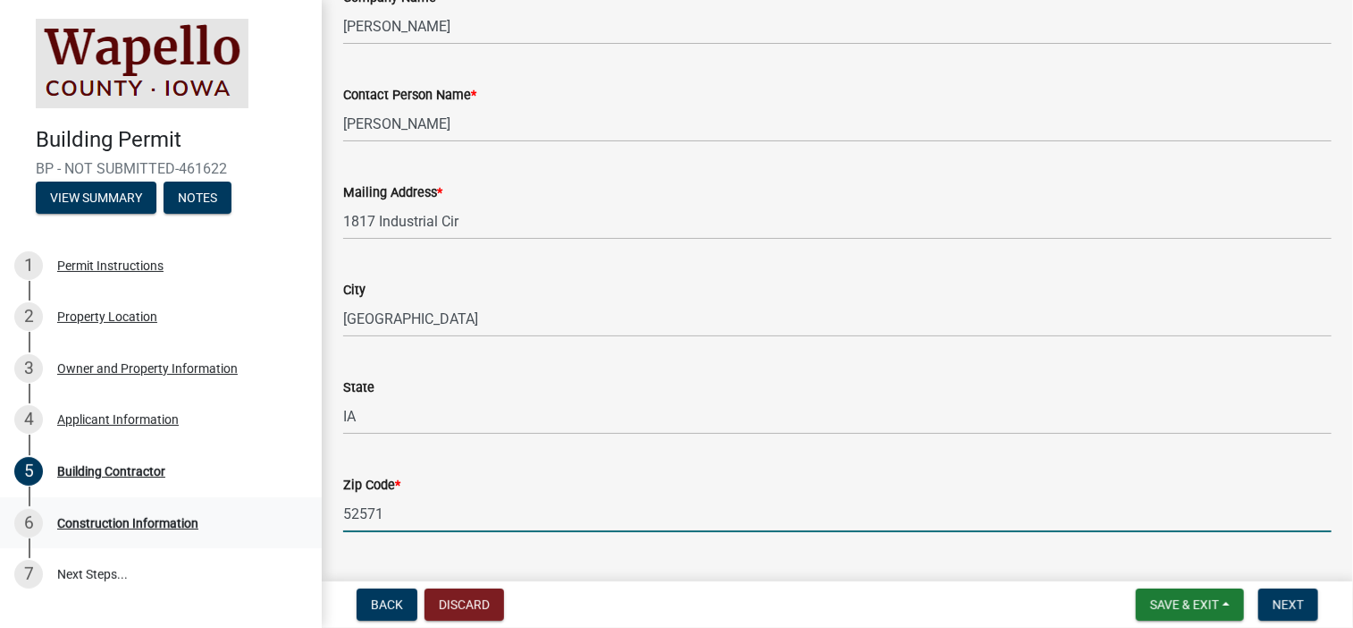
drag, startPoint x: 408, startPoint y: 516, endPoint x: 240, endPoint y: 522, distance: 167.3
click at [257, 527] on div "Building Permit BP - NOT SUBMITTED-461622 View Summary Notes 1 Permit Instructi…" at bounding box center [676, 314] width 1353 height 628
type input "50265"
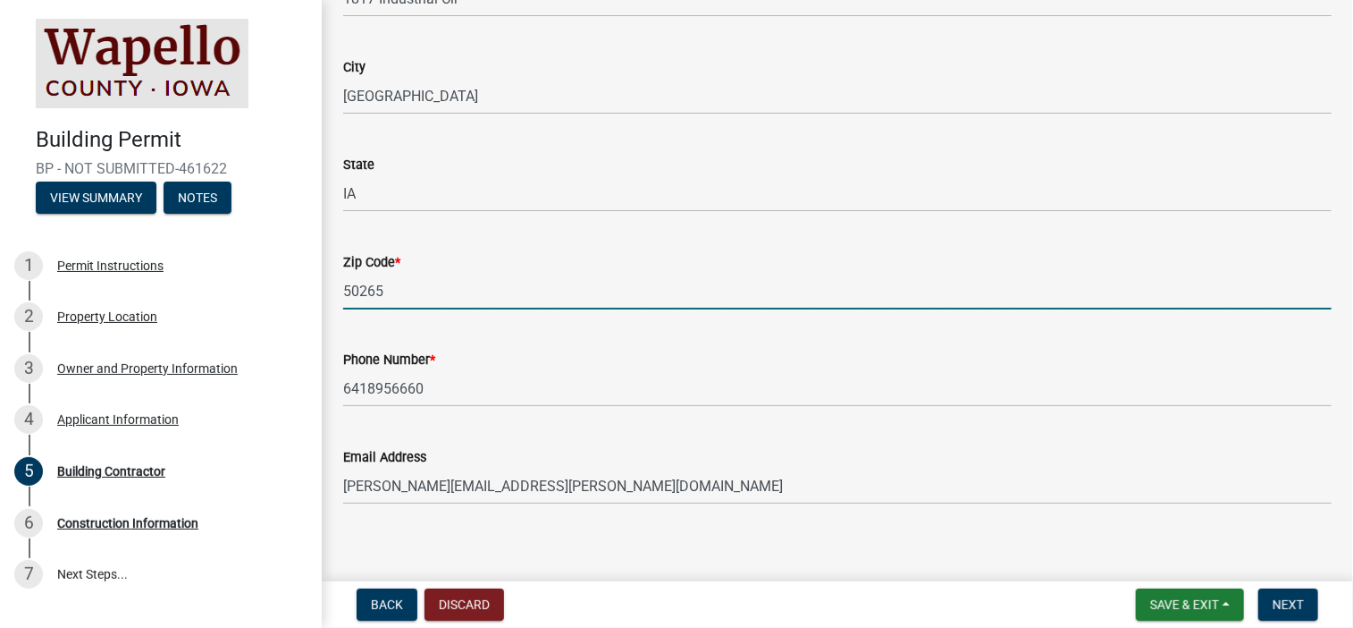
scroll to position [415, 0]
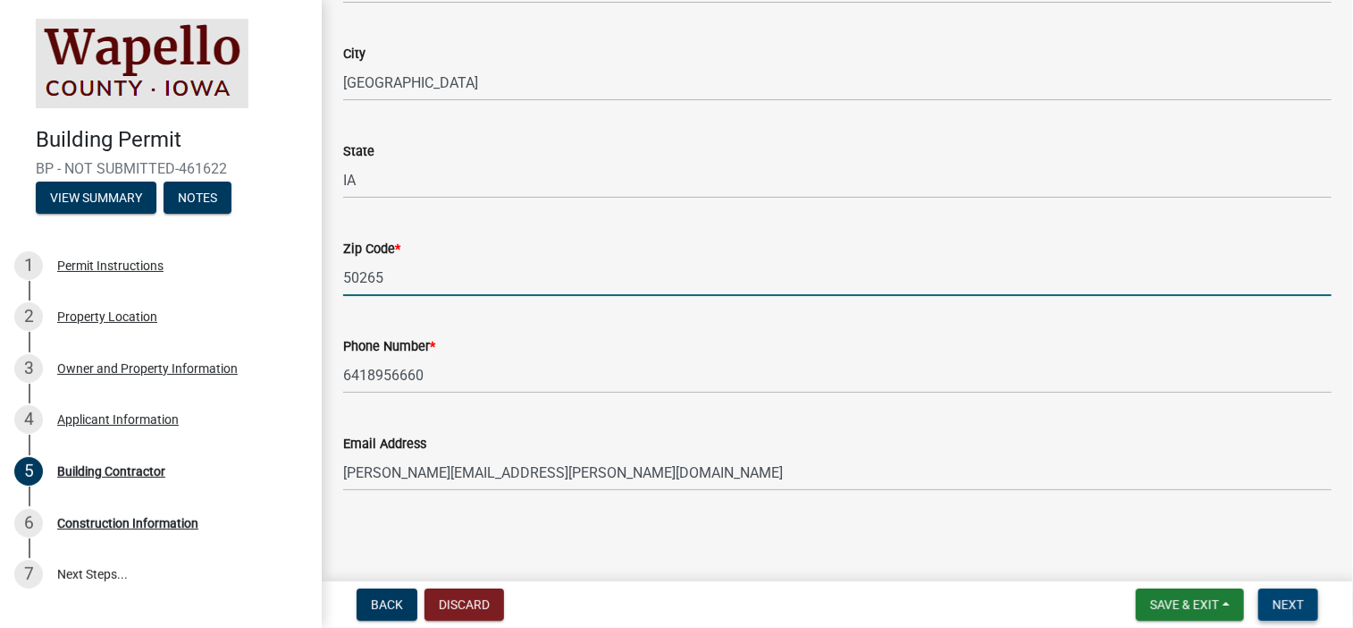
click at [1294, 597] on span "Next" at bounding box center [1288, 604] width 31 height 14
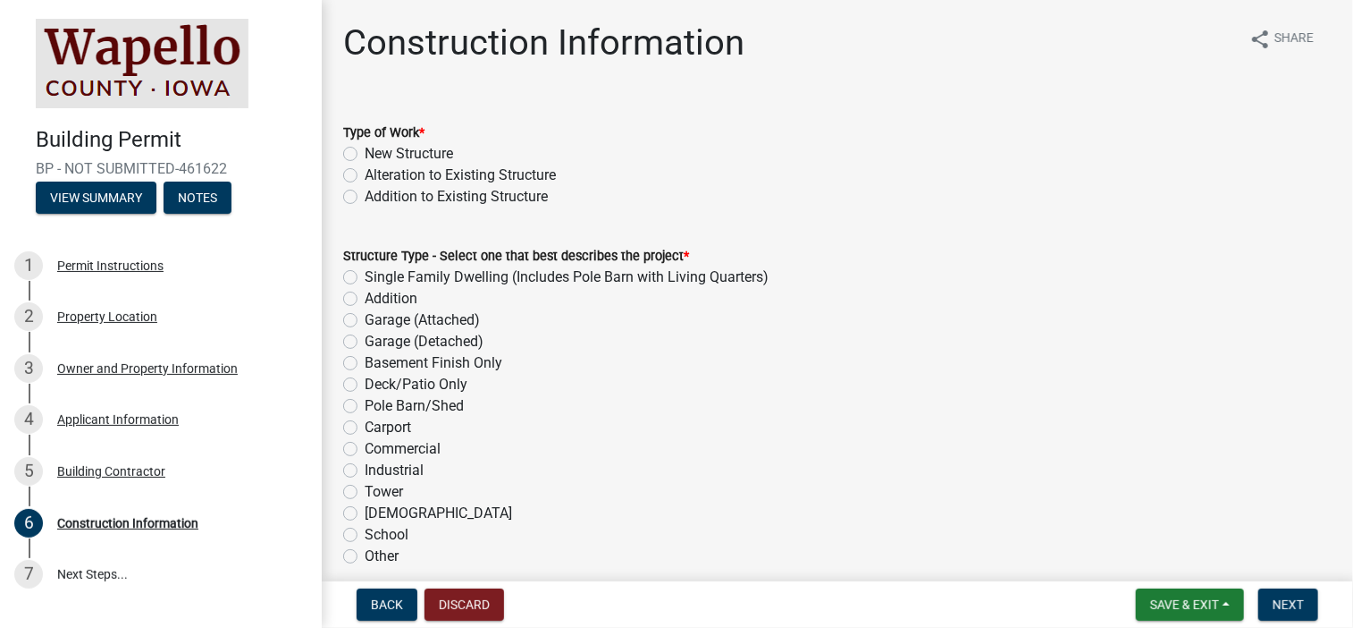
click at [365, 155] on label "New Structure" at bounding box center [409, 153] width 88 height 21
click at [365, 155] on input "New Structure" at bounding box center [371, 149] width 12 height 12
radio input "true"
click at [365, 341] on label "Garage (Detached)" at bounding box center [424, 341] width 119 height 21
click at [365, 341] on input "Garage (Detached)" at bounding box center [371, 337] width 12 height 12
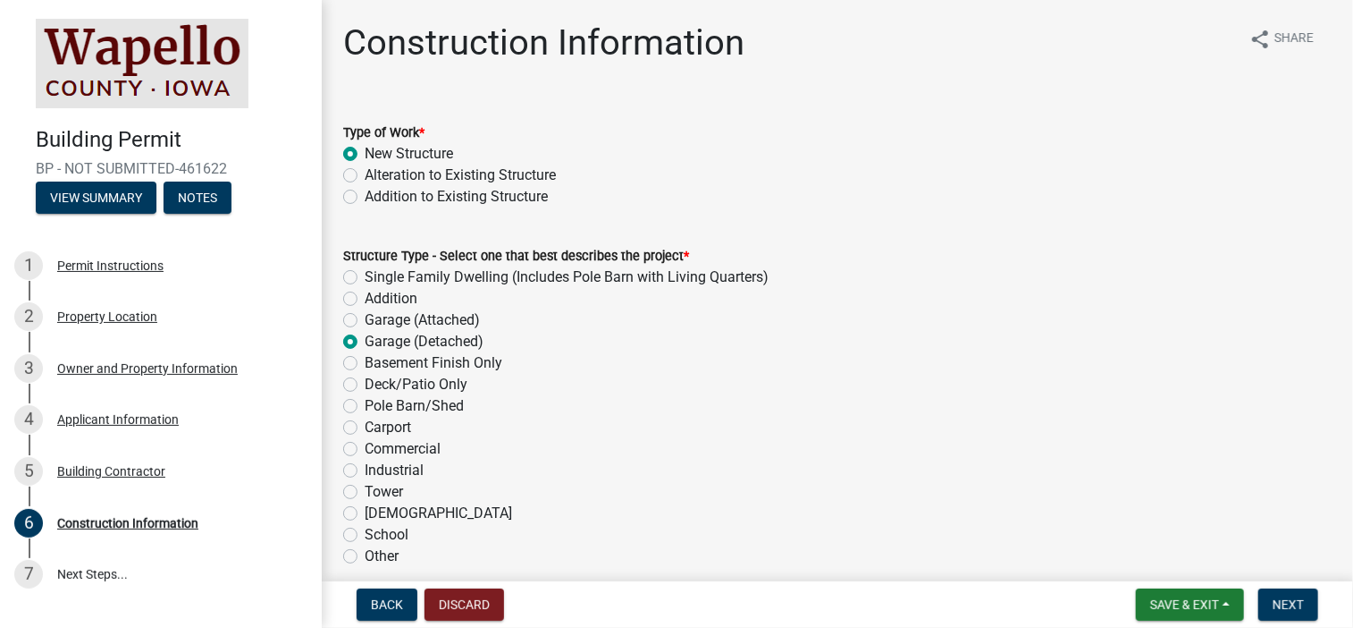
radio input "true"
click at [1294, 602] on span "Next" at bounding box center [1288, 604] width 31 height 14
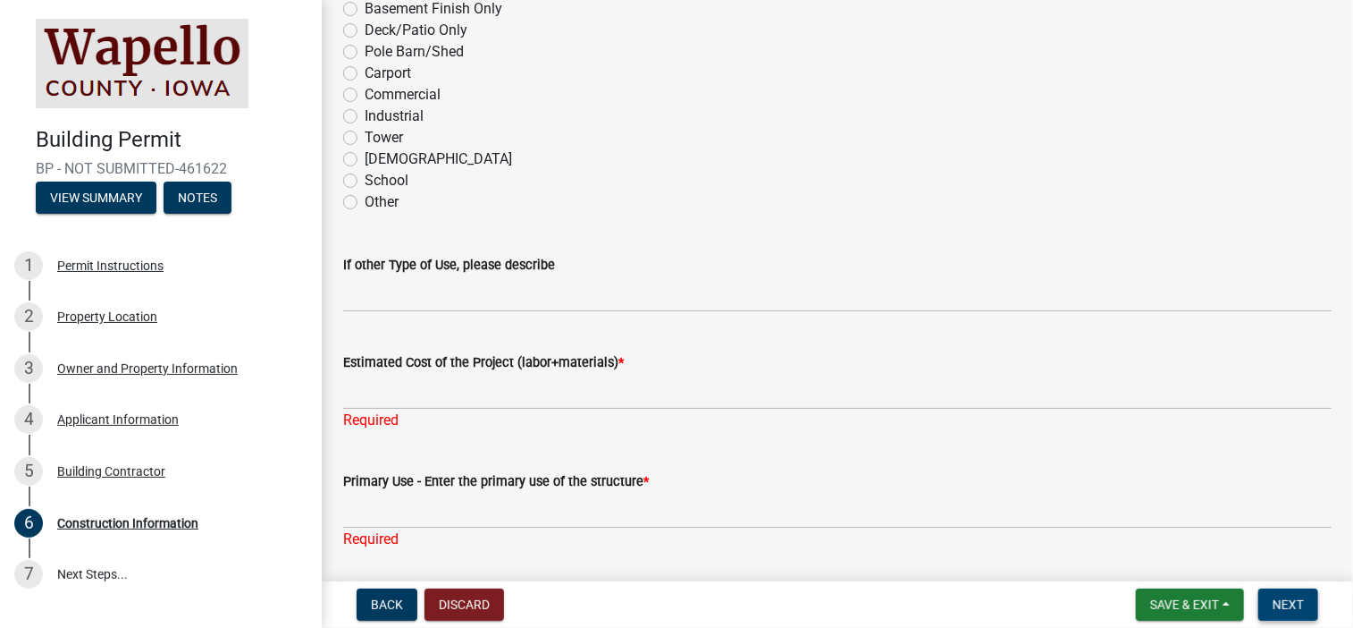
scroll to position [358, 0]
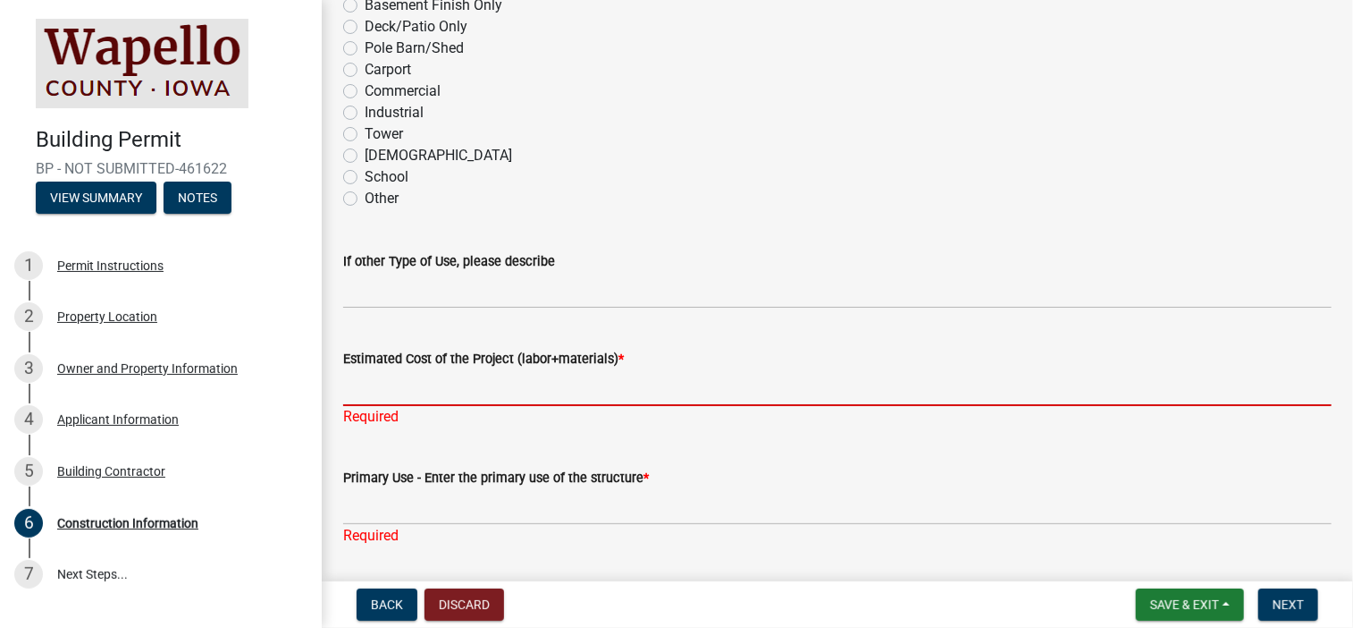
click at [452, 380] on input "Estimated Cost of the Project (labor+materials) *" at bounding box center [837, 387] width 989 height 37
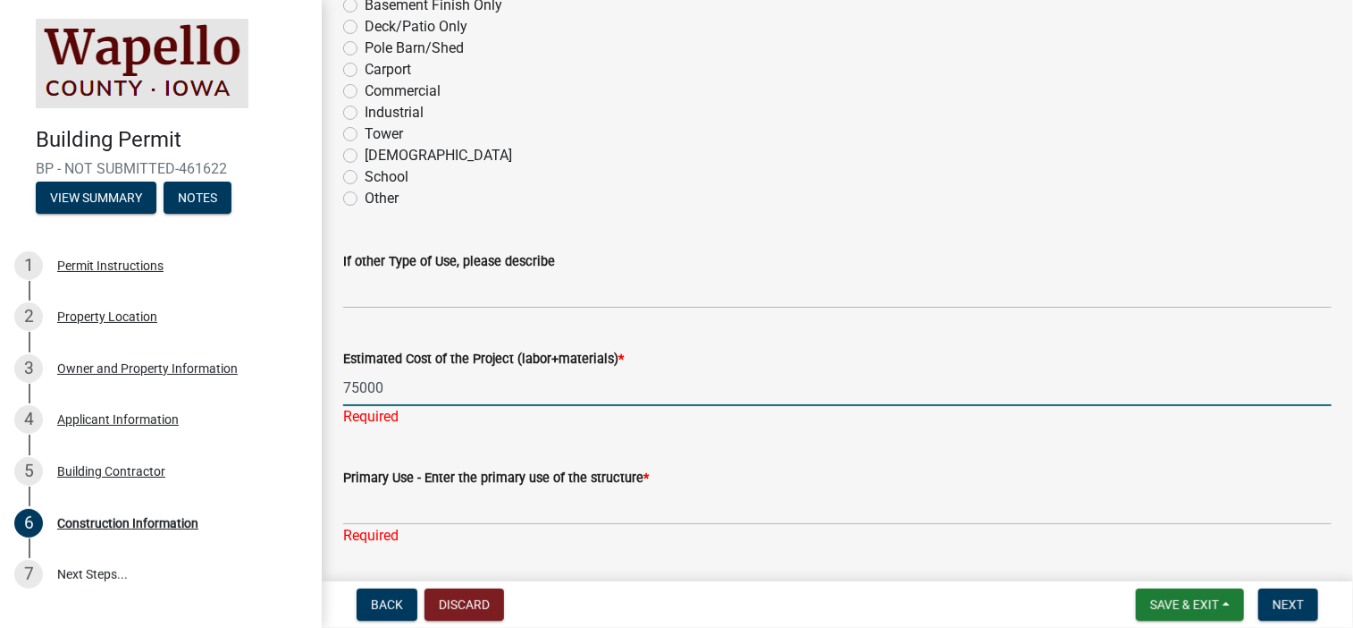
click at [536, 487] on form "Primary Use - Enter the primary use of the structure *" at bounding box center [837, 496] width 989 height 58
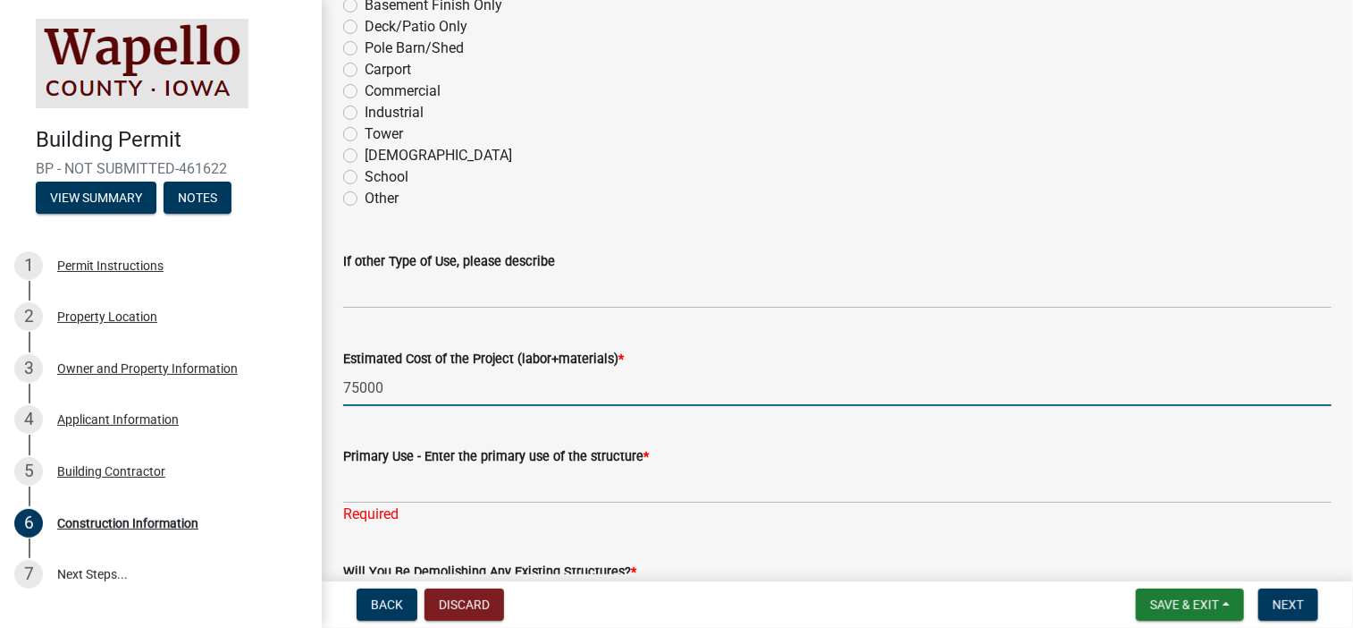
drag, startPoint x: 370, startPoint y: 387, endPoint x: 309, endPoint y: 392, distance: 61.0
click at [309, 392] on div "Building Permit BP - NOT SUBMITTED-461622 View Summary Notes 1 Permit Instructi…" at bounding box center [676, 314] width 1353 height 628
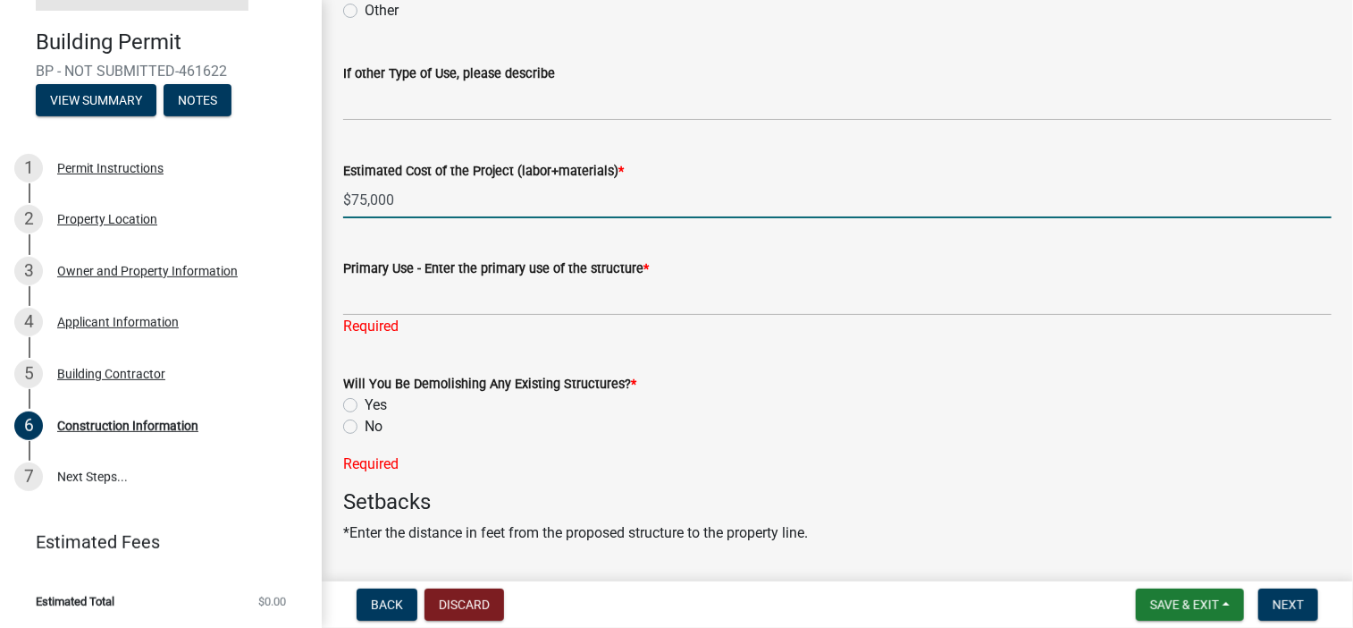
scroll to position [626, 0]
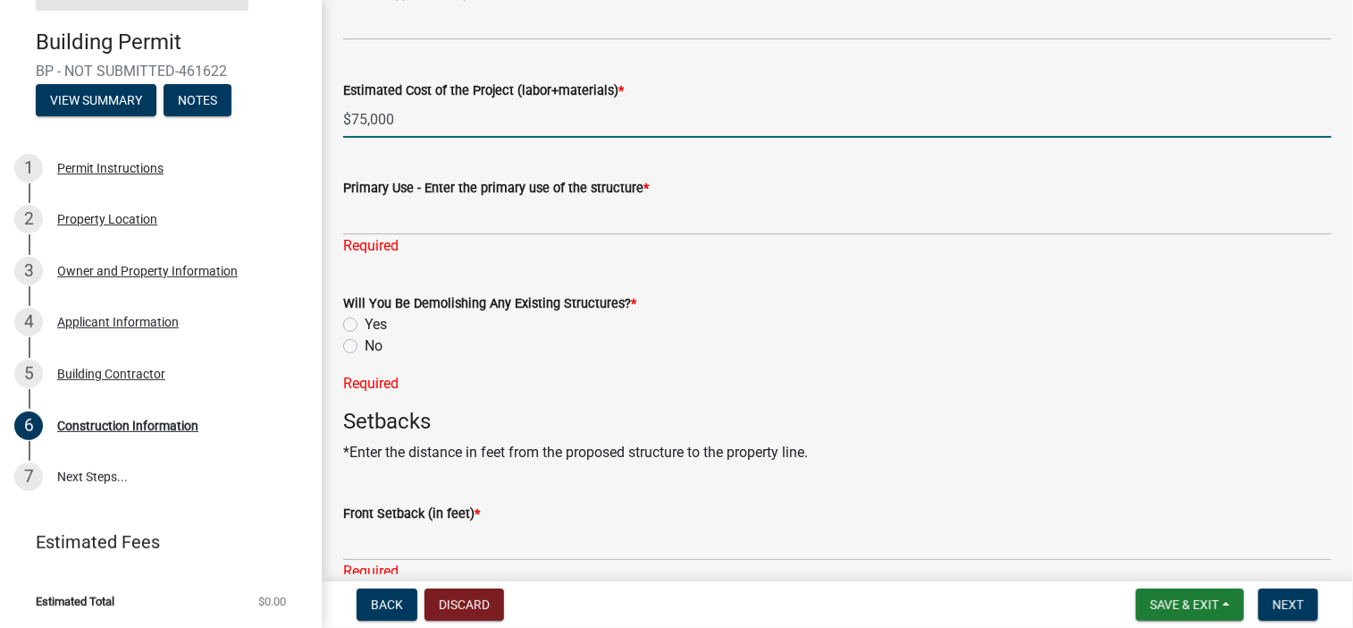
type input "$75,000"
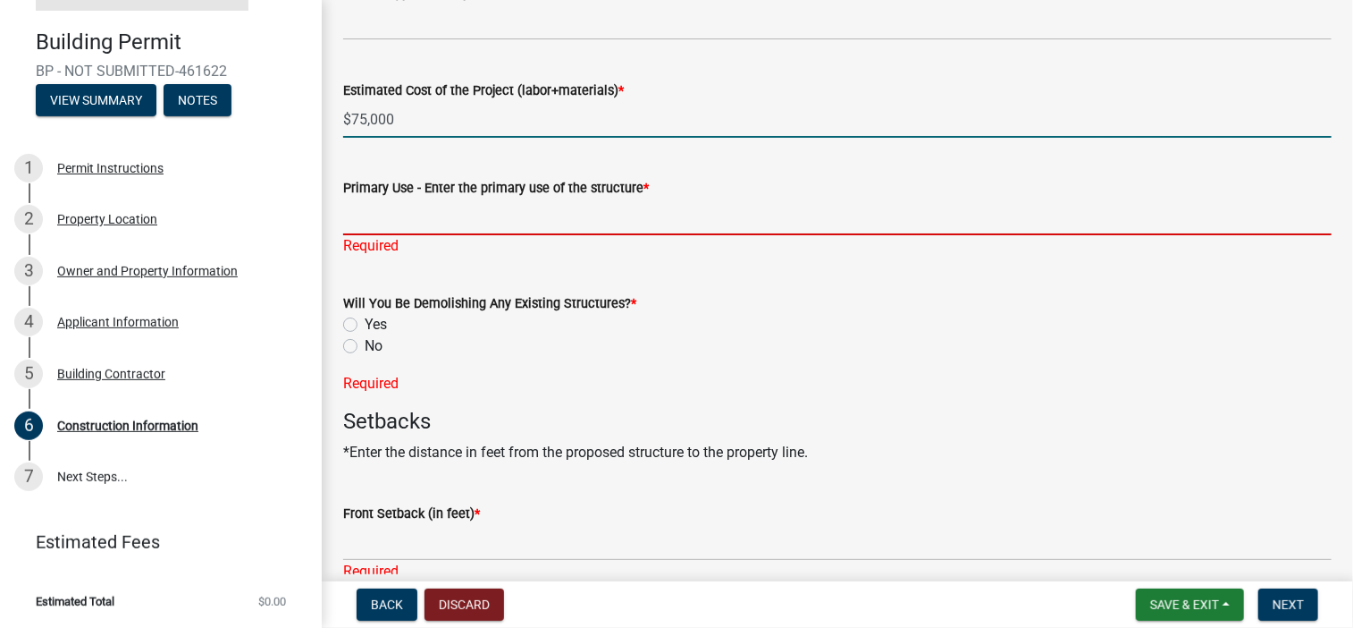
click at [526, 223] on input "Primary Use - Enter the primary use of the structure *" at bounding box center [837, 216] width 989 height 37
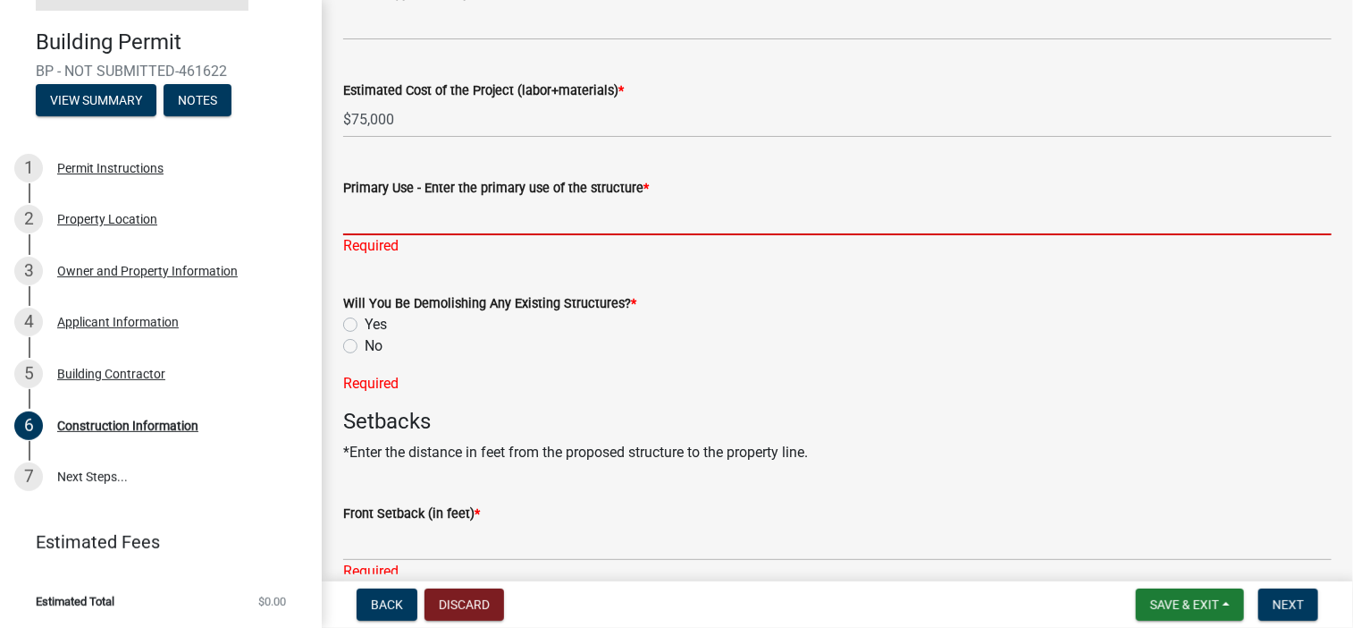
type input "Storage for cars and trucks"
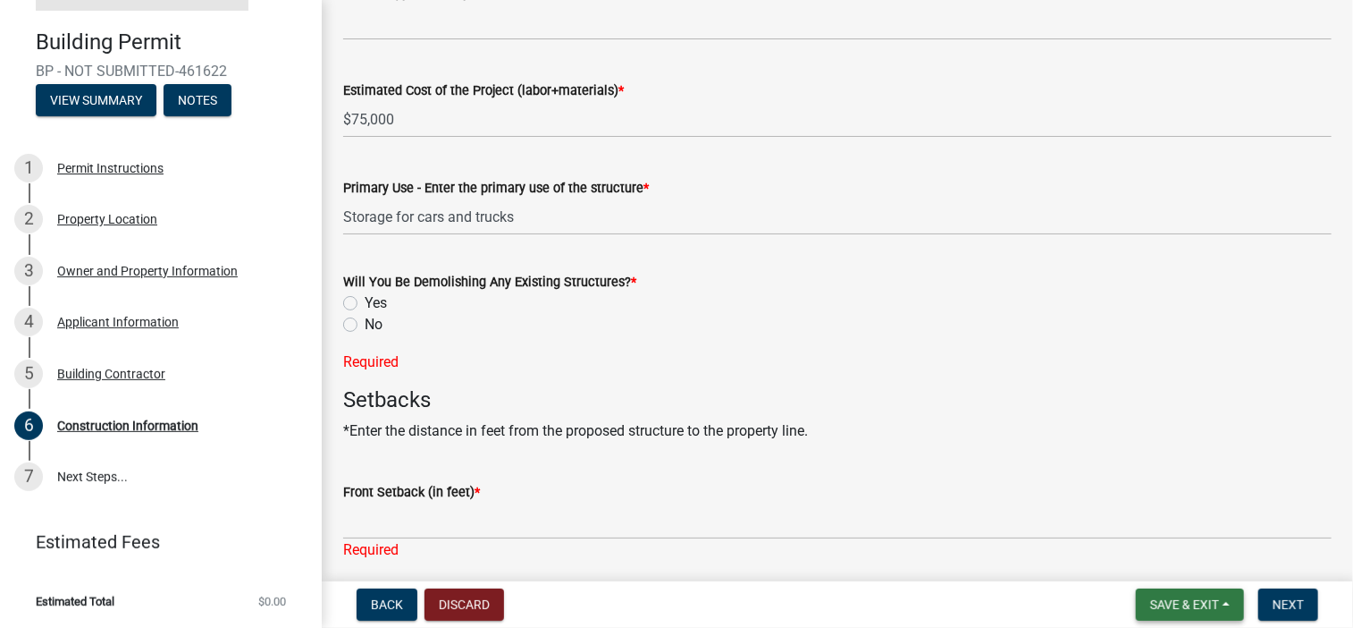
click at [1178, 594] on button "Save & Exit" at bounding box center [1190, 604] width 108 height 32
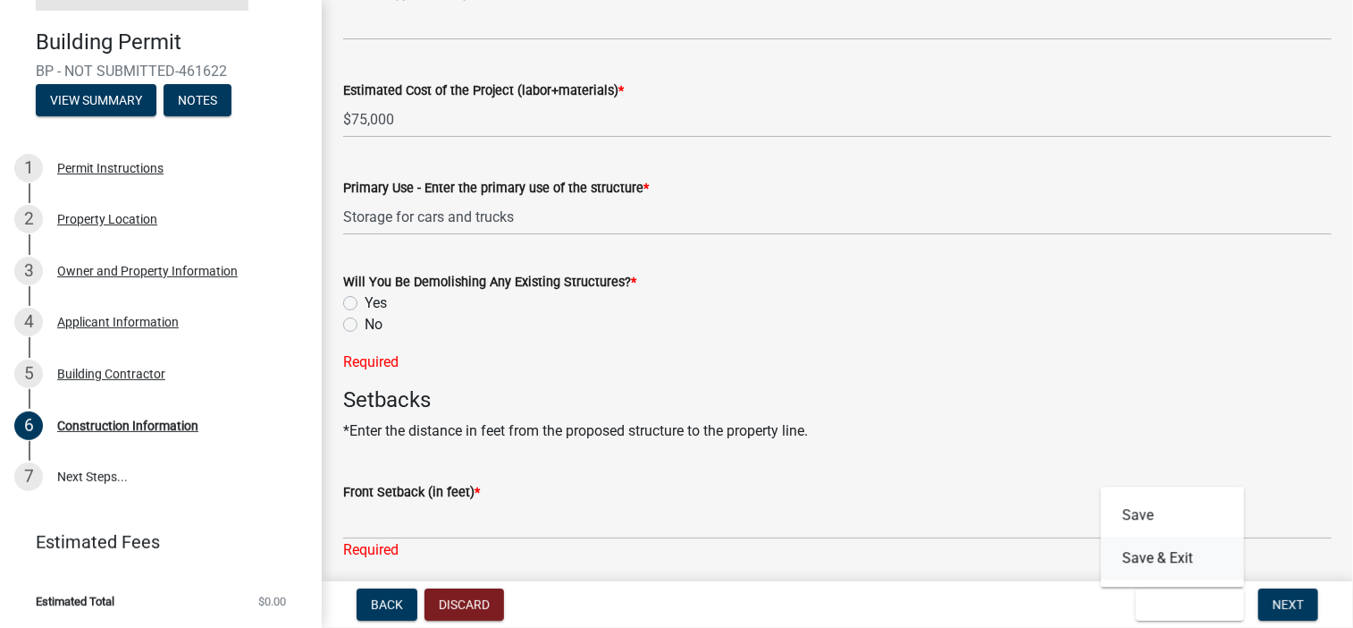
click at [1147, 555] on button "Save & Exit" at bounding box center [1172, 557] width 143 height 43
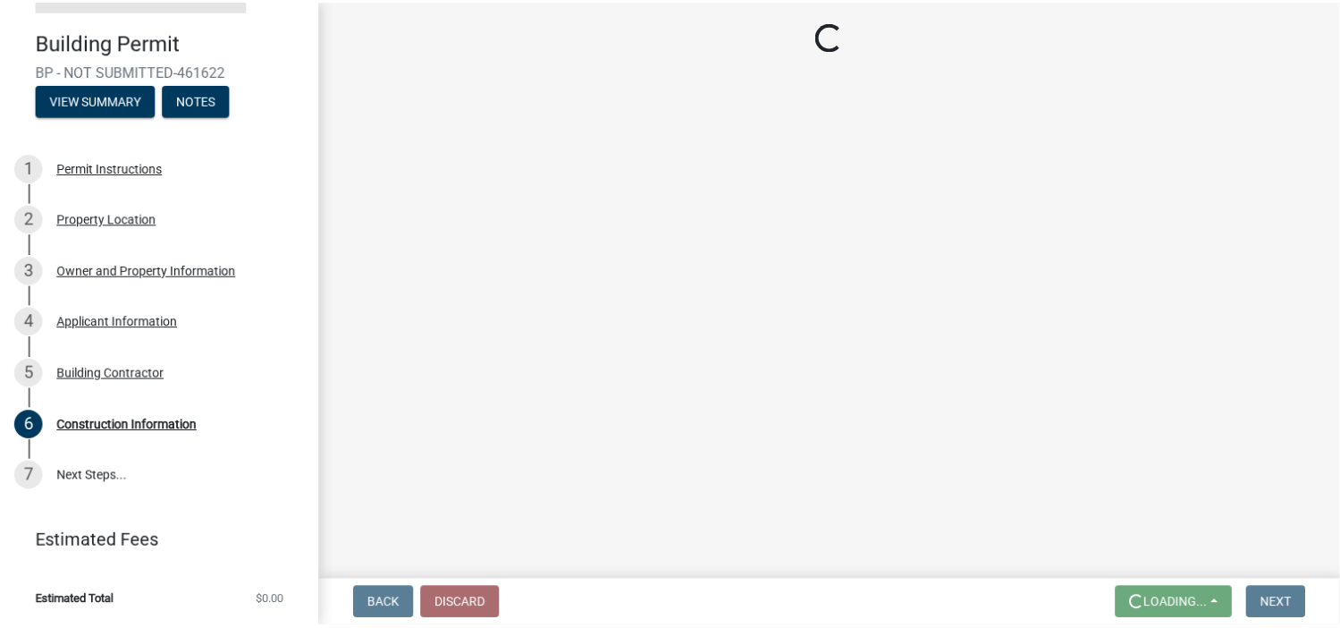
scroll to position [0, 0]
